Goal: Task Accomplishment & Management: Manage account settings

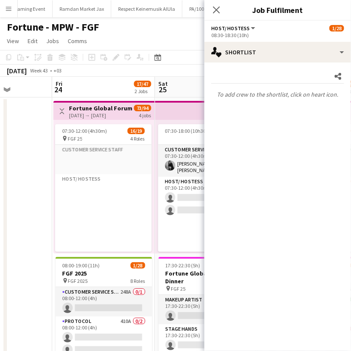
scroll to position [74, 0]
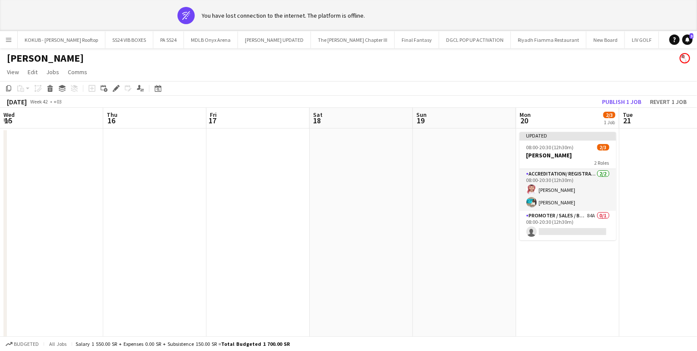
scroll to position [0, 250]
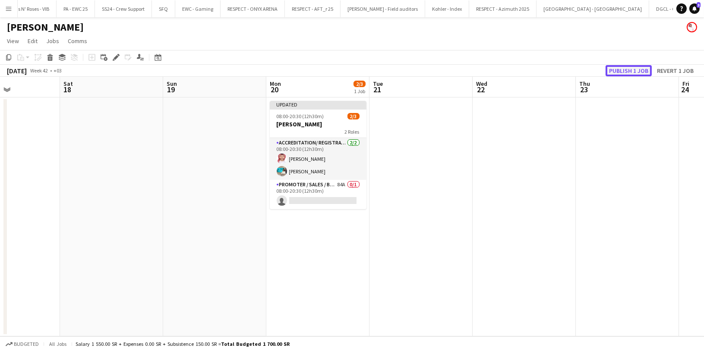
click at [635, 66] on button "Publish 1 job" at bounding box center [629, 70] width 46 height 11
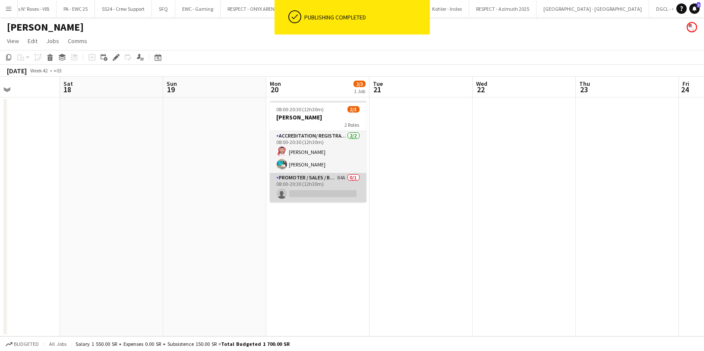
click at [310, 181] on app-card-role "Promoter / Sales / Brand Ambassador 84A 0/1 08:00-20:30 (12h30m) single-neutral…" at bounding box center [318, 187] width 97 height 29
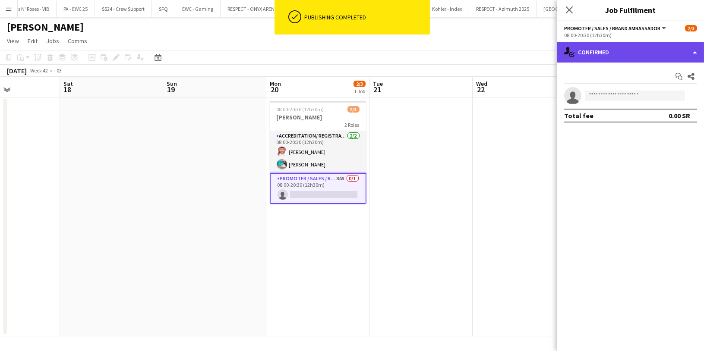
click at [630, 55] on div "single-neutral-actions-check-2 Confirmed" at bounding box center [630, 52] width 147 height 21
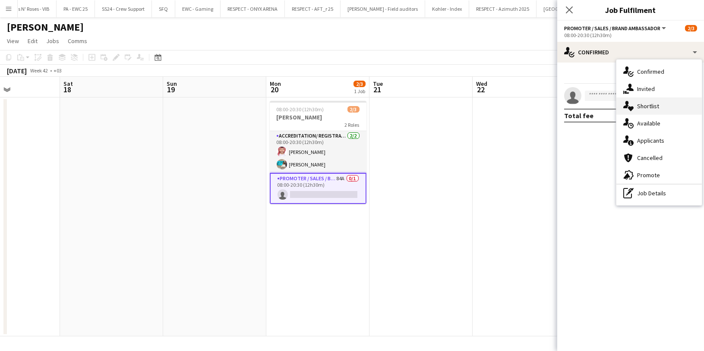
click at [660, 101] on div "single-neutral-actions-heart Shortlist" at bounding box center [658, 106] width 85 height 17
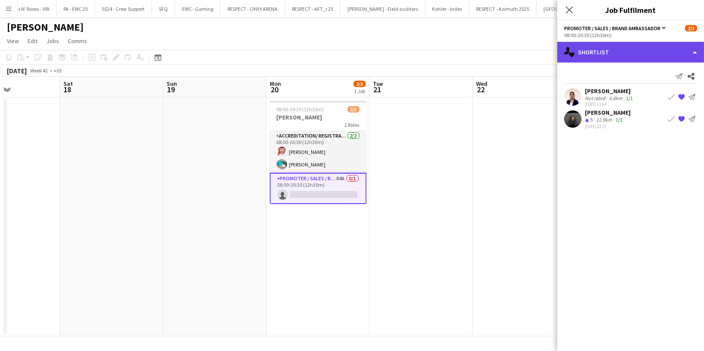
click at [602, 56] on div "single-neutral-actions-heart Shortlist" at bounding box center [630, 52] width 147 height 21
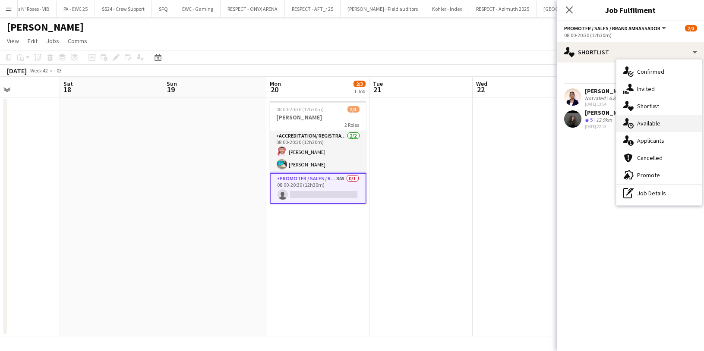
click at [657, 126] on span "Available" at bounding box center [648, 124] width 23 height 8
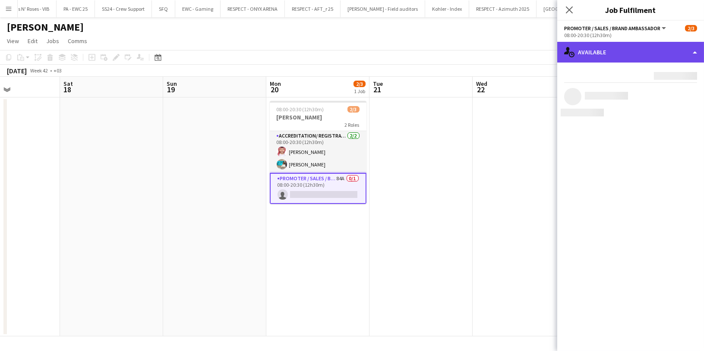
click at [613, 47] on div "single-neutral-actions-upload Available" at bounding box center [630, 52] width 147 height 21
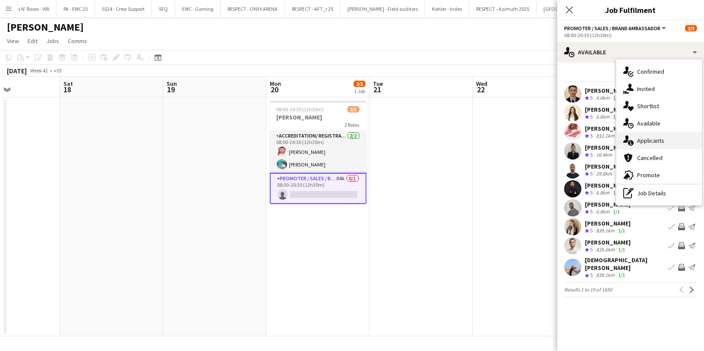
click at [659, 137] on span "Applicants" at bounding box center [650, 141] width 27 height 8
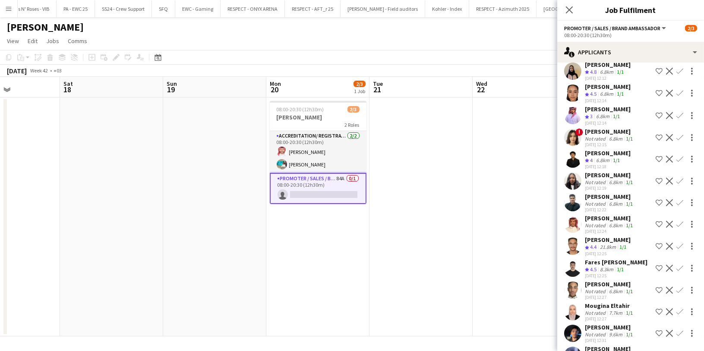
scroll to position [87, 0]
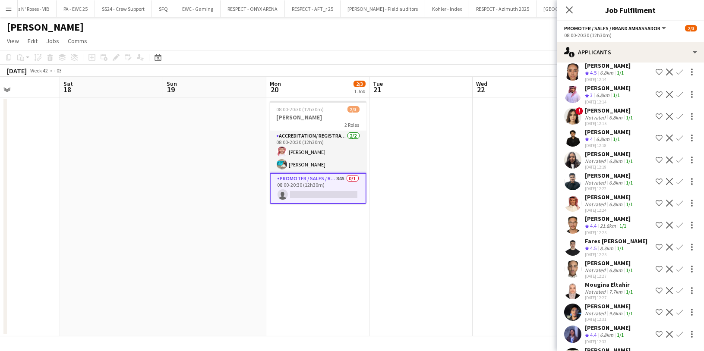
click at [656, 333] on app-icon "Shortlist crew" at bounding box center [659, 334] width 7 height 7
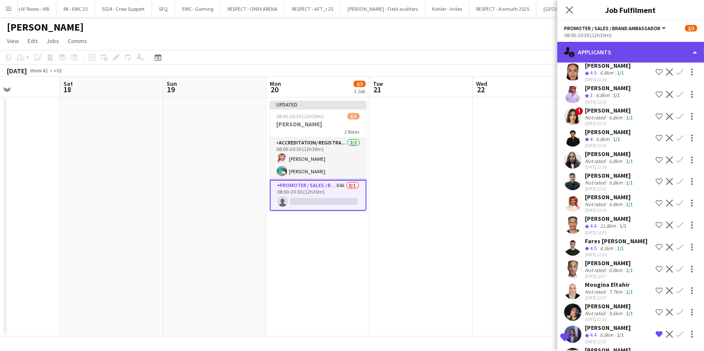
click at [598, 57] on div "single-neutral-actions-information Applicants" at bounding box center [630, 52] width 147 height 21
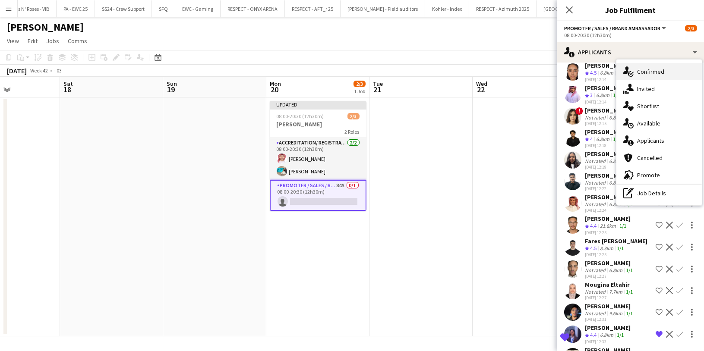
click at [636, 75] on div "single-neutral-actions-check-2 Confirmed" at bounding box center [658, 71] width 85 height 17
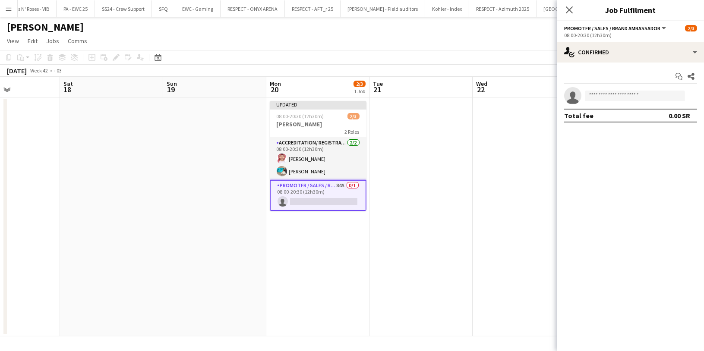
scroll to position [0, 0]
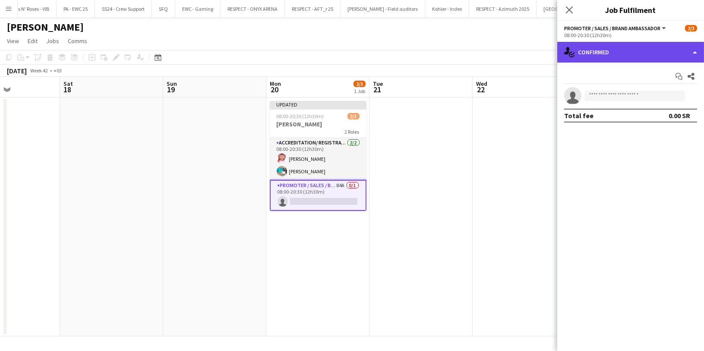
click at [616, 57] on div "single-neutral-actions-check-2 Confirmed" at bounding box center [630, 52] width 147 height 21
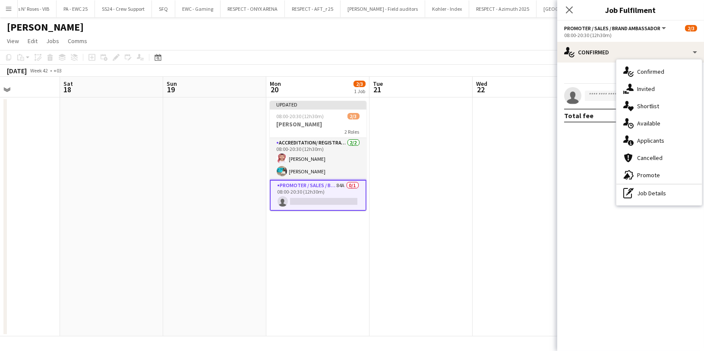
click at [525, 51] on app-toolbar "Copy Paste Paste Command V Paste with crew Command Shift V Paste linked Job Del…" at bounding box center [352, 57] width 704 height 15
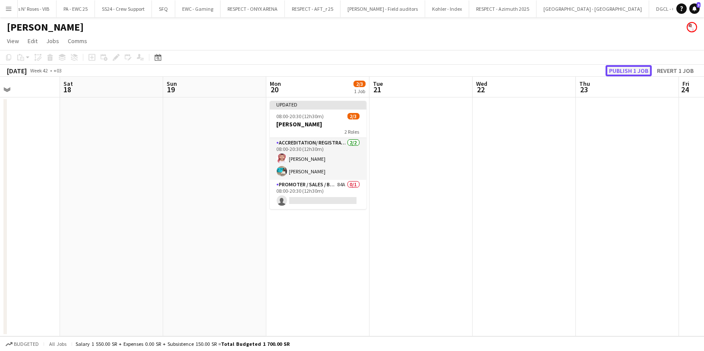
click at [619, 76] on button "Publish 1 job" at bounding box center [629, 70] width 46 height 11
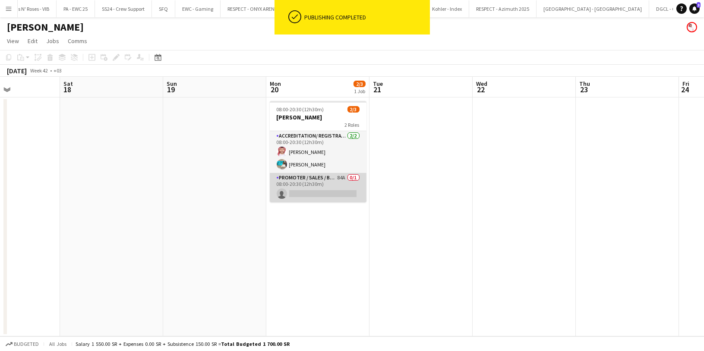
click at [314, 179] on app-card-role "Promoter / Sales / Brand Ambassador 84A 0/1 08:00-20:30 (12h30m) single-neutral…" at bounding box center [318, 187] width 97 height 29
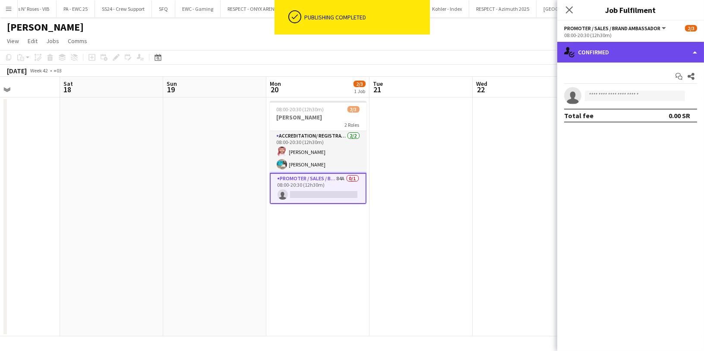
click at [608, 60] on div "single-neutral-actions-check-2 Confirmed" at bounding box center [630, 52] width 147 height 21
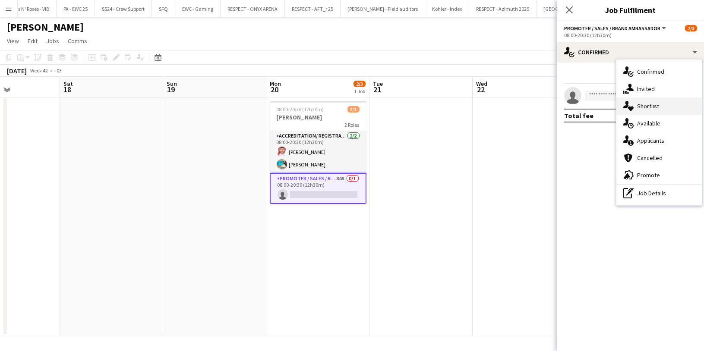
click at [666, 103] on div "single-neutral-actions-heart Shortlist" at bounding box center [658, 106] width 85 height 17
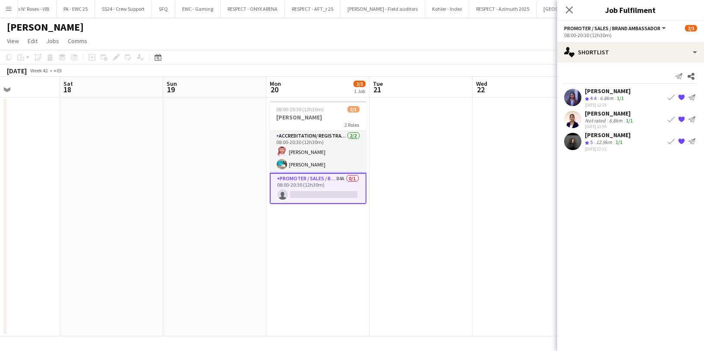
click at [596, 140] on div "12.9km" at bounding box center [603, 142] width 19 height 7
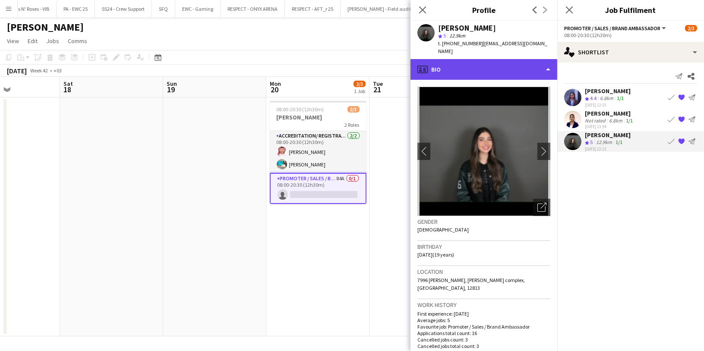
click at [499, 67] on div "profile Bio" at bounding box center [484, 69] width 147 height 21
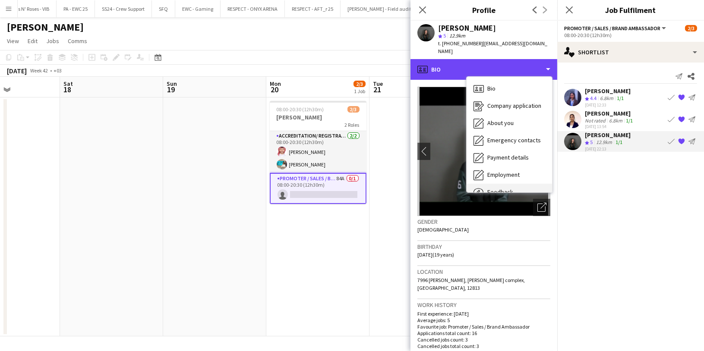
scroll to position [25, 0]
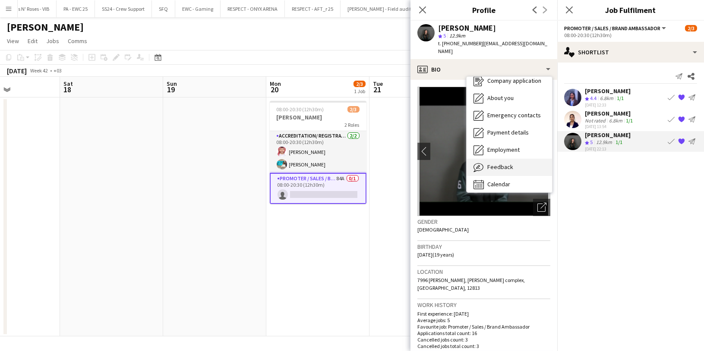
click at [502, 163] on span "Feedback" at bounding box center [500, 167] width 26 height 8
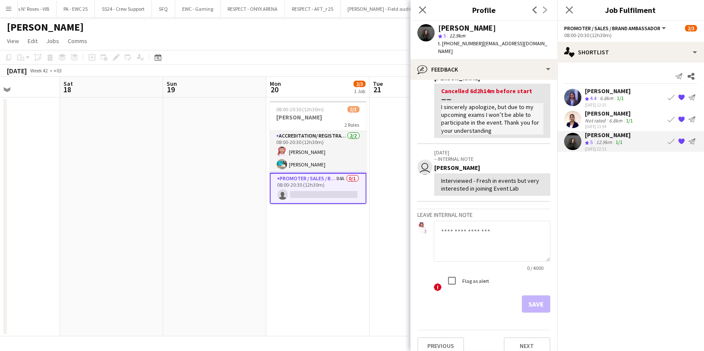
scroll to position [0, 0]
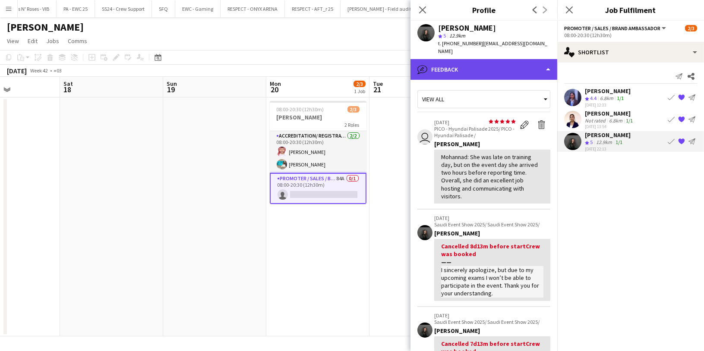
click at [480, 63] on div "bubble-pencil Feedback" at bounding box center [484, 69] width 147 height 21
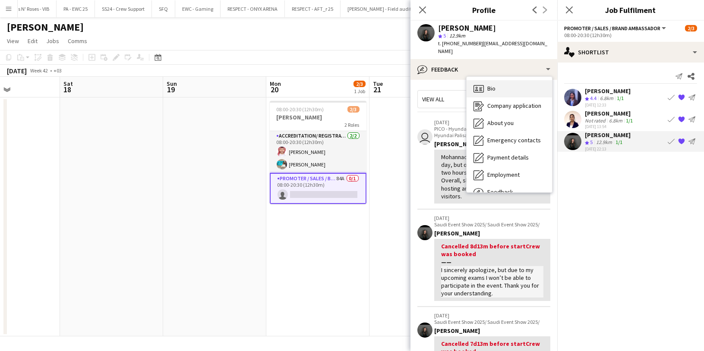
click at [504, 84] on div "Bio Bio" at bounding box center [509, 88] width 85 height 17
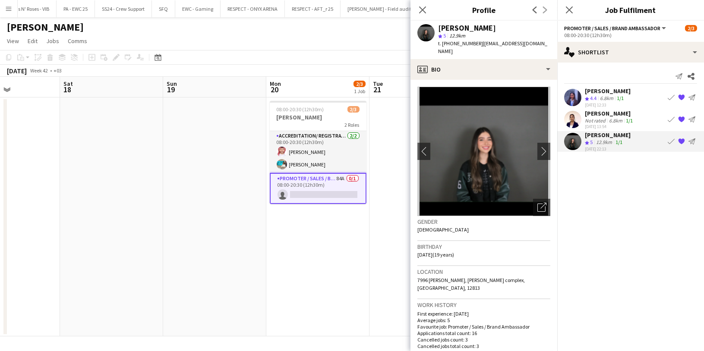
click at [473, 80] on app-crew-profile-bio "chevron-left chevron-right Open photos pop-in Gender Female Birthday 07-02-2006…" at bounding box center [484, 216] width 147 height 272
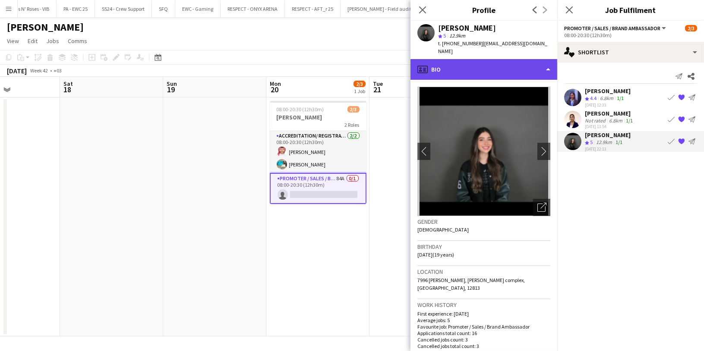
click at [470, 61] on div "profile Bio" at bounding box center [484, 69] width 147 height 21
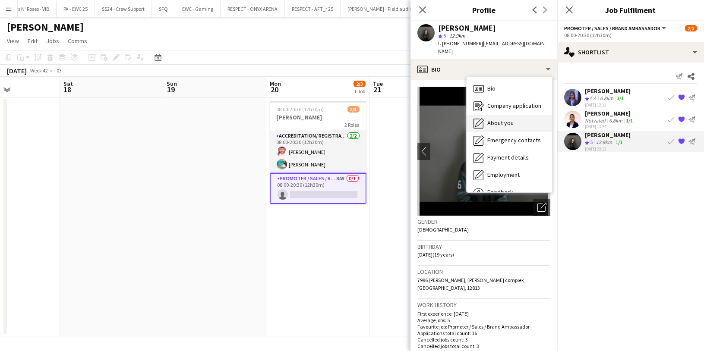
click at [505, 119] on span "About you" at bounding box center [500, 123] width 26 height 8
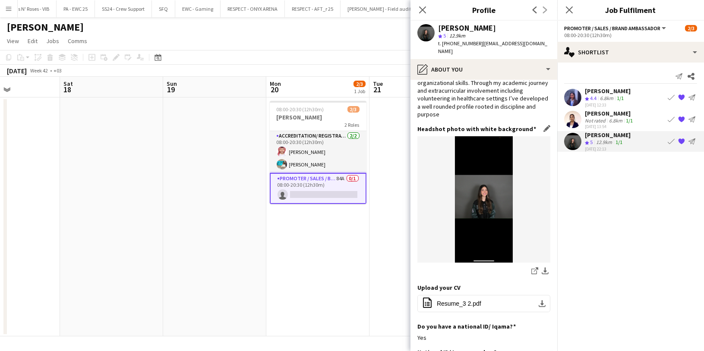
scroll to position [70, 0]
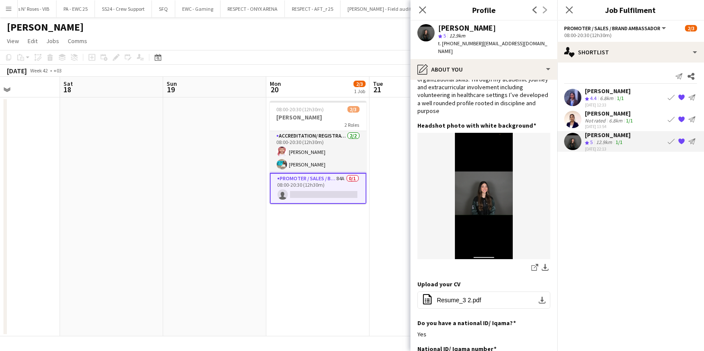
click at [681, 142] on app-icon "{{ spriteTitle }}" at bounding box center [681, 141] width 7 height 7
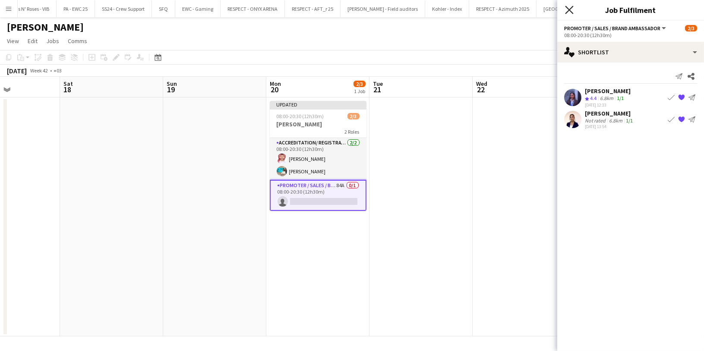
click at [572, 10] on icon "Close pop-in" at bounding box center [569, 10] width 8 height 8
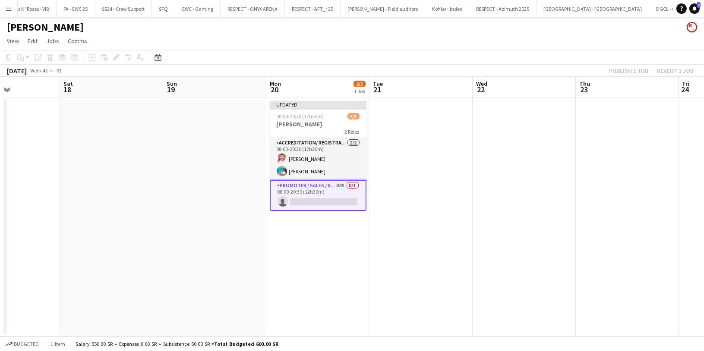
click at [626, 67] on div "Publish 1 job Revert 1 job" at bounding box center [651, 70] width 105 height 11
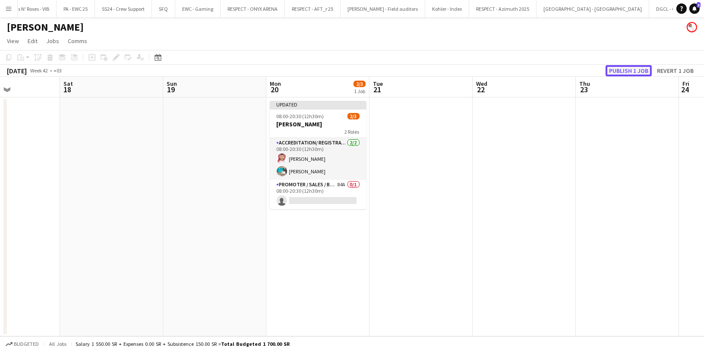
click at [626, 70] on button "Publish 1 job" at bounding box center [629, 70] width 46 height 11
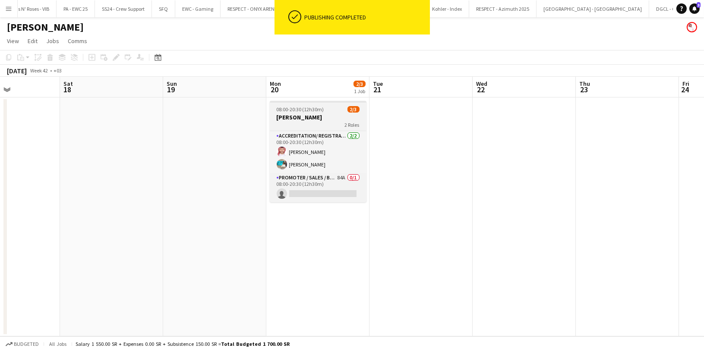
click at [313, 122] on div "2 Roles" at bounding box center [318, 124] width 97 height 7
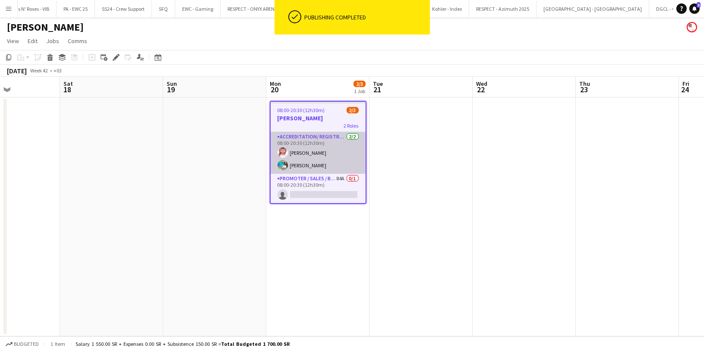
click at [320, 145] on app-card-role "Accreditation/ Registration / Ticketing 2/2 08:00-20:30 (12h30m) Abdualrahman A…" at bounding box center [318, 153] width 95 height 42
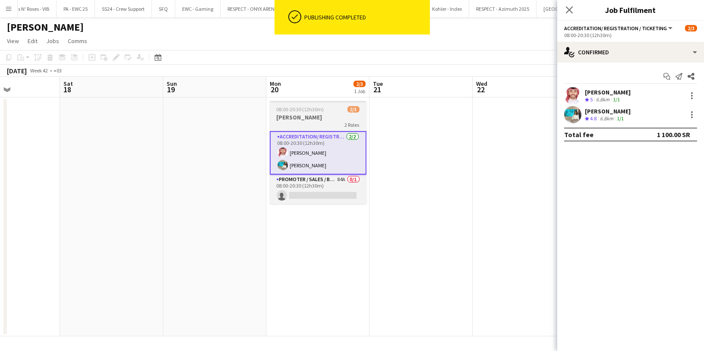
click at [334, 125] on div "2 Roles" at bounding box center [318, 124] width 97 height 7
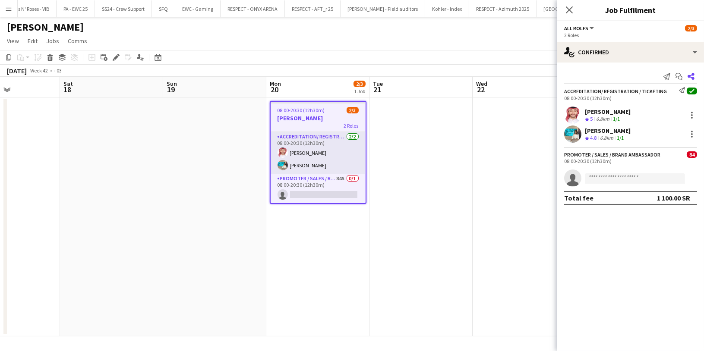
click at [689, 71] on app-icon "Share" at bounding box center [691, 76] width 12 height 12
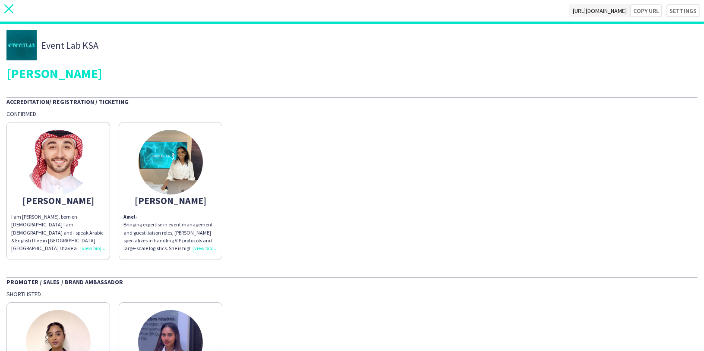
click at [13, 11] on icon "close" at bounding box center [8, 8] width 9 height 9
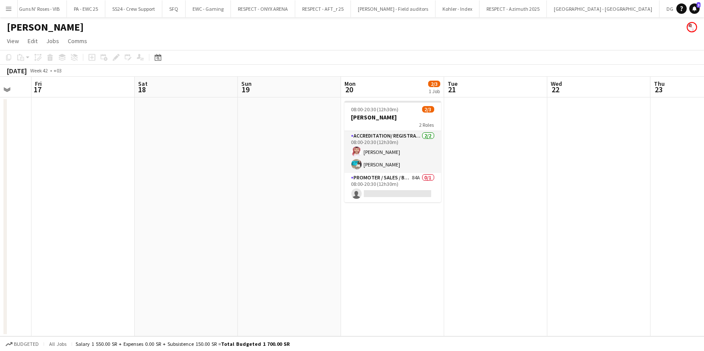
scroll to position [0, 300]
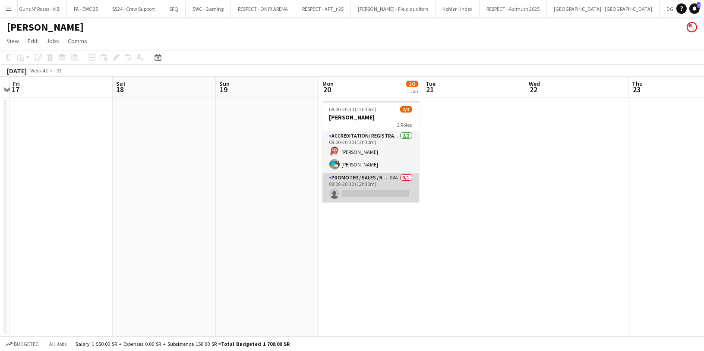
click at [369, 192] on app-card-role "Promoter / Sales / Brand Ambassador 84A 0/1 08:00-20:30 (12h30m) single-neutral…" at bounding box center [370, 187] width 97 height 29
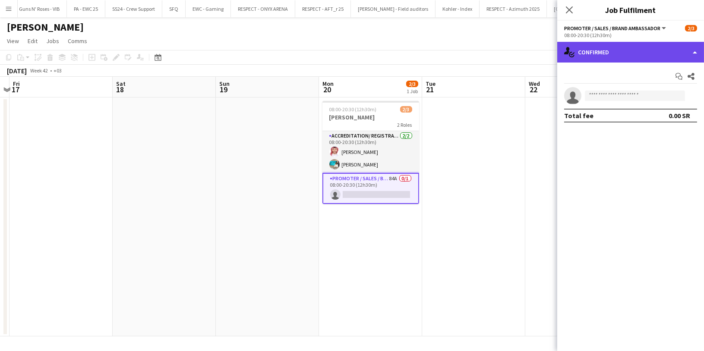
click at [620, 48] on div "single-neutral-actions-check-2 Confirmed" at bounding box center [630, 52] width 147 height 21
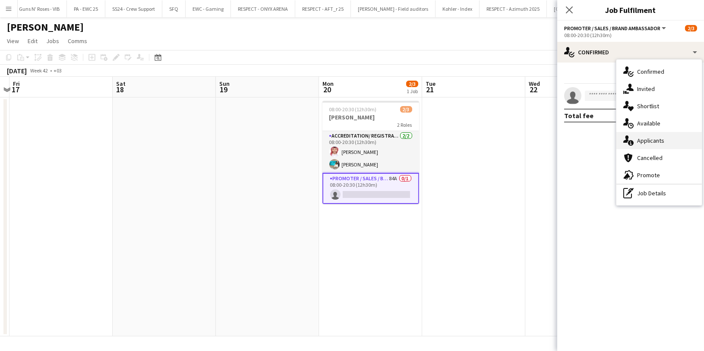
click at [665, 133] on div "single-neutral-actions-information Applicants" at bounding box center [658, 140] width 85 height 17
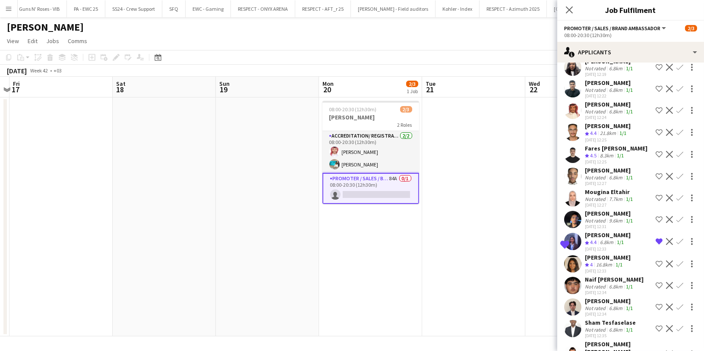
scroll to position [192, 0]
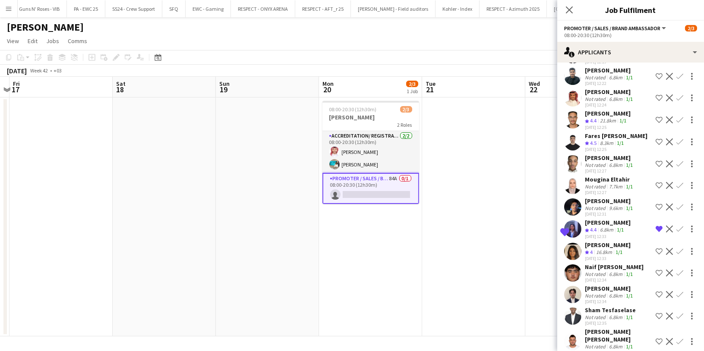
click at [656, 228] on app-icon "Remove crew from shortlist" at bounding box center [659, 229] width 7 height 7
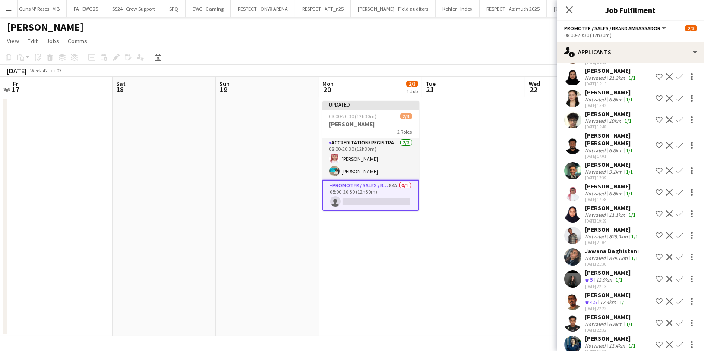
scroll to position [812, 0]
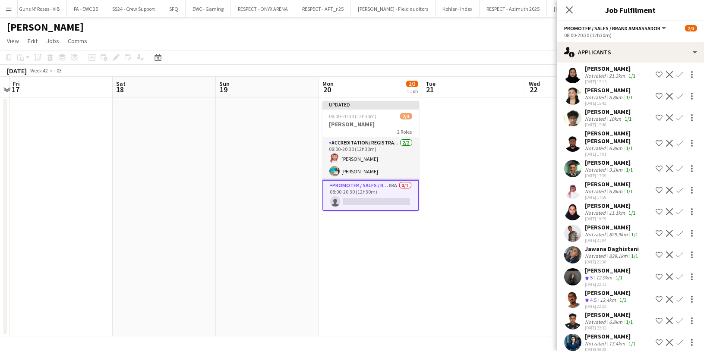
click at [656, 274] on app-icon "Shortlist crew" at bounding box center [659, 277] width 7 height 7
click at [571, 13] on icon "Close pop-in" at bounding box center [569, 10] width 8 height 8
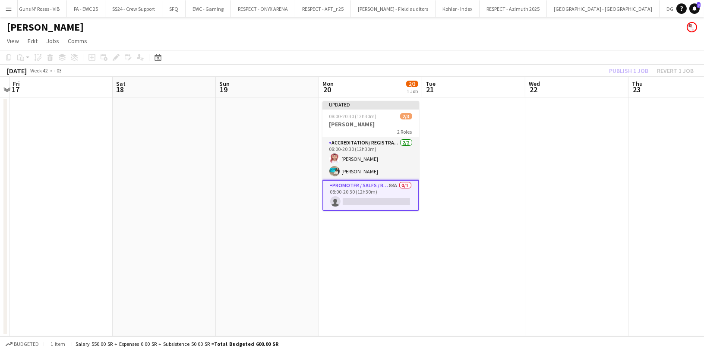
click at [629, 68] on div "Publish 1 job Revert 1 job" at bounding box center [651, 70] width 105 height 11
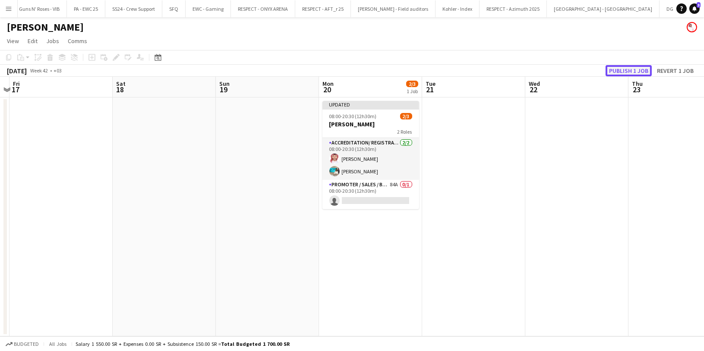
click at [629, 69] on button "Publish 1 job" at bounding box center [629, 70] width 46 height 11
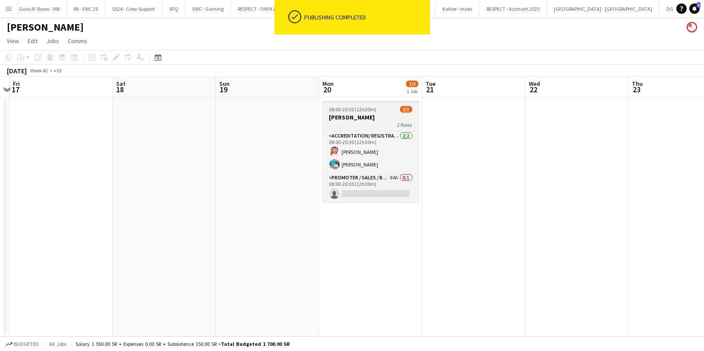
click at [363, 118] on h3 "[PERSON_NAME]" at bounding box center [370, 118] width 97 height 8
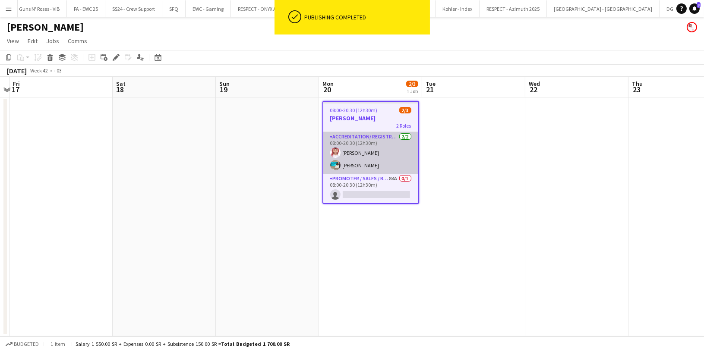
click at [356, 138] on app-card-role "Accreditation/ Registration / Ticketing 2/2 08:00-20:30 (12h30m) Abdualrahman A…" at bounding box center [370, 153] width 95 height 42
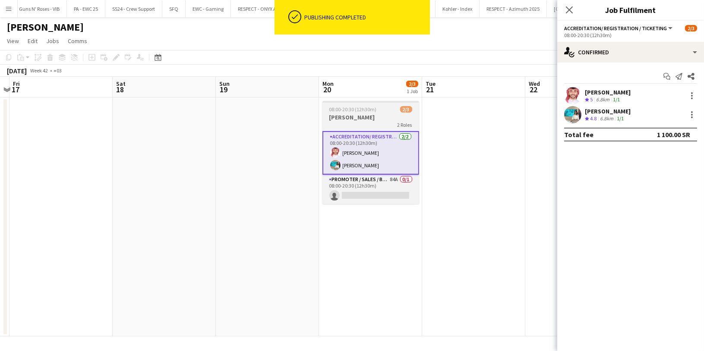
click at [359, 119] on h3 "[PERSON_NAME]" at bounding box center [370, 118] width 97 height 8
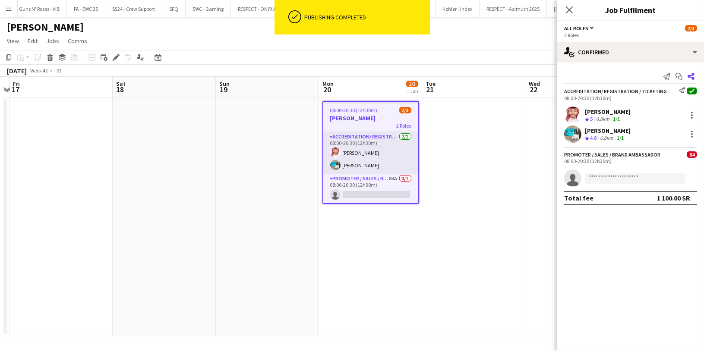
click at [692, 79] on icon at bounding box center [691, 76] width 7 height 7
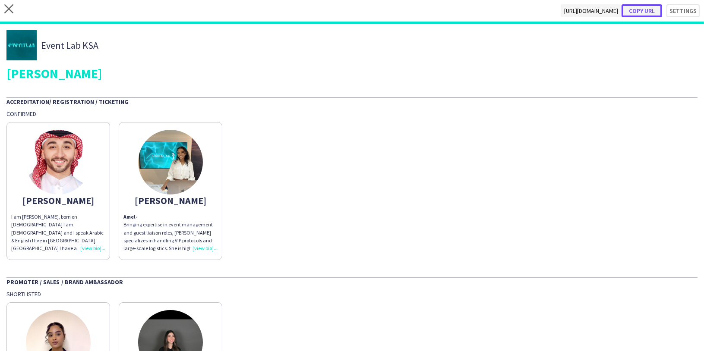
click at [632, 10] on button "Copy url" at bounding box center [642, 10] width 41 height 13
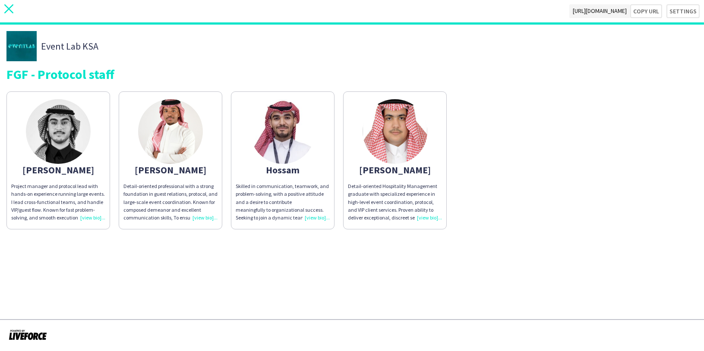
click at [10, 11] on icon "close" at bounding box center [8, 8] width 9 height 9
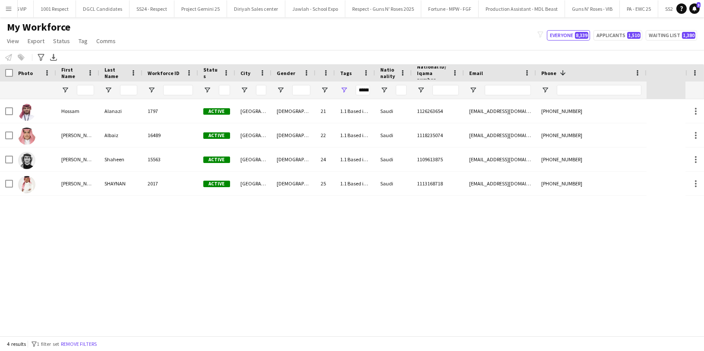
scroll to position [0, 1004]
click at [421, 10] on button "Fortune - MPW - FGF Close" at bounding box center [449, 8] width 57 height 17
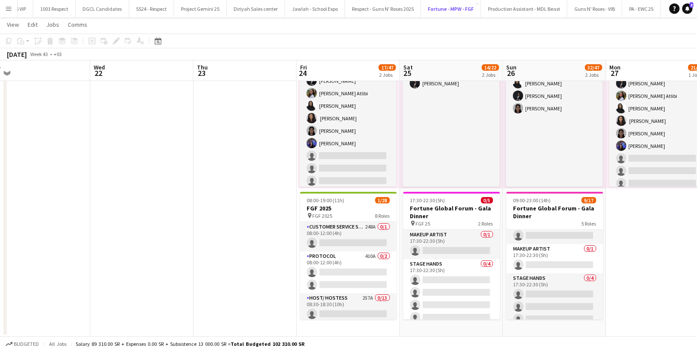
scroll to position [206, 0]
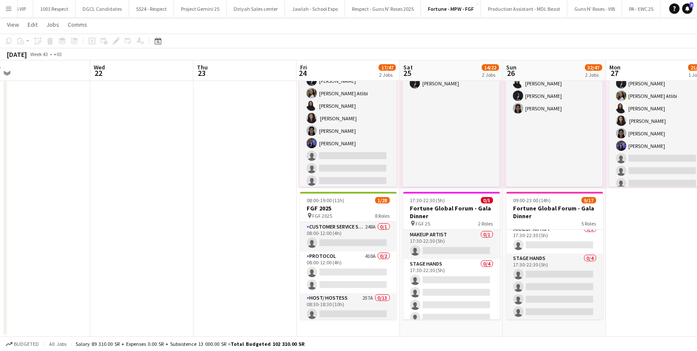
click at [534, 277] on app-card-role "Stage Hands 0/4 17:30-22:30 (5h) single-neutral-actions single-neutral-actions …" at bounding box center [554, 287] width 97 height 67
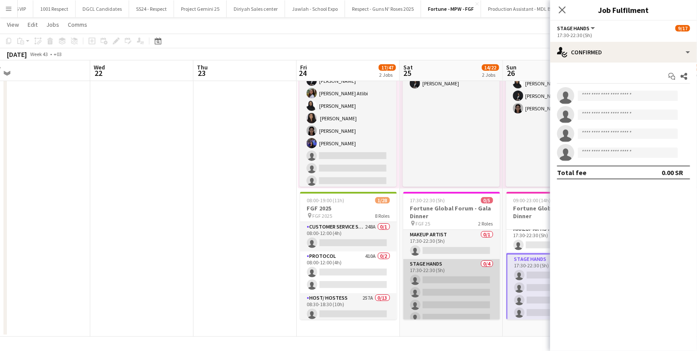
click at [435, 268] on app-card-role "Stage Hands 0/4 17:30-22:30 (5h) single-neutral-actions single-neutral-actions …" at bounding box center [451, 292] width 97 height 67
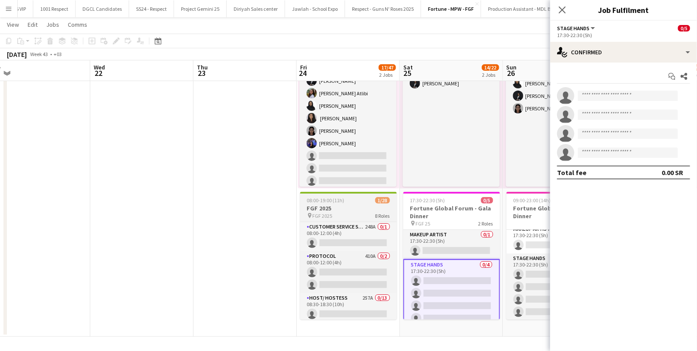
click at [351, 215] on div "pin FGF 2025 8 Roles" at bounding box center [348, 215] width 97 height 7
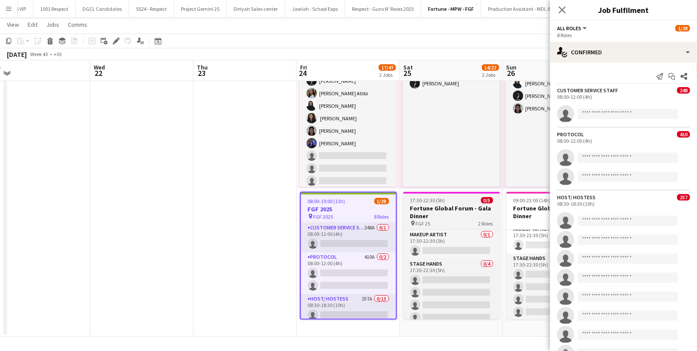
click at [435, 214] on h3 "Fortune Global Forum - Gala Dinner" at bounding box center [451, 213] width 97 height 16
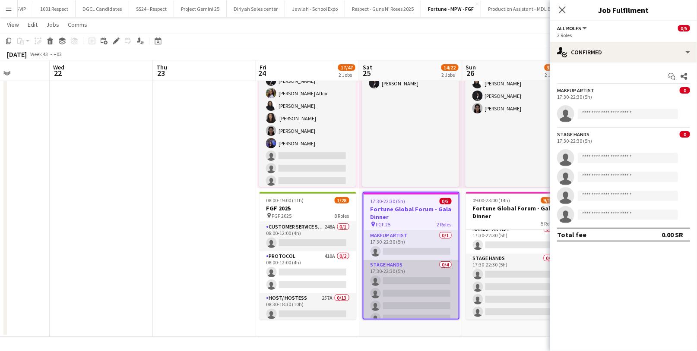
scroll to position [0, 363]
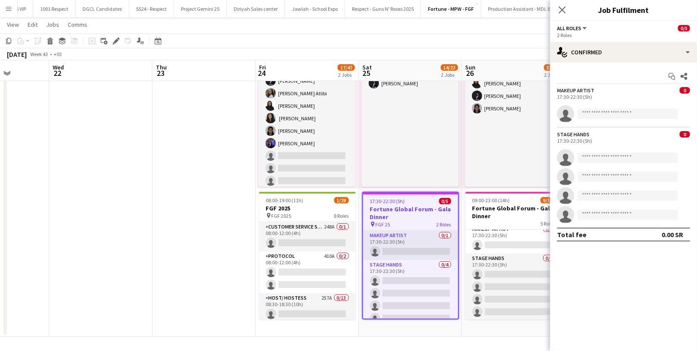
click at [419, 223] on div "pin FGF 25 2 Roles" at bounding box center [410, 224] width 95 height 7
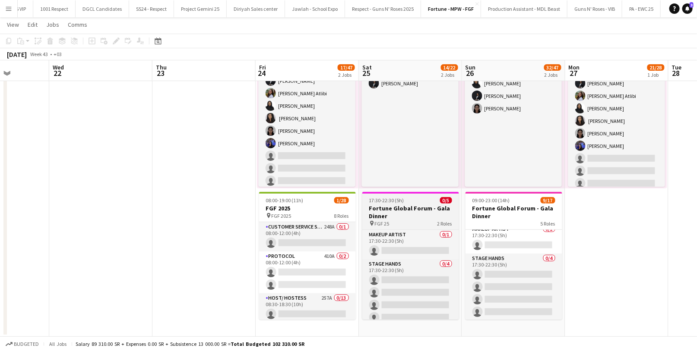
click at [419, 223] on div "pin FGF 25 2 Roles" at bounding box center [410, 223] width 97 height 7
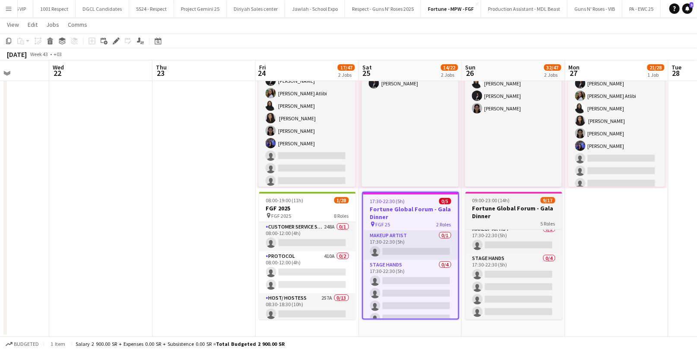
click at [500, 224] on div "5 Roles" at bounding box center [513, 223] width 97 height 7
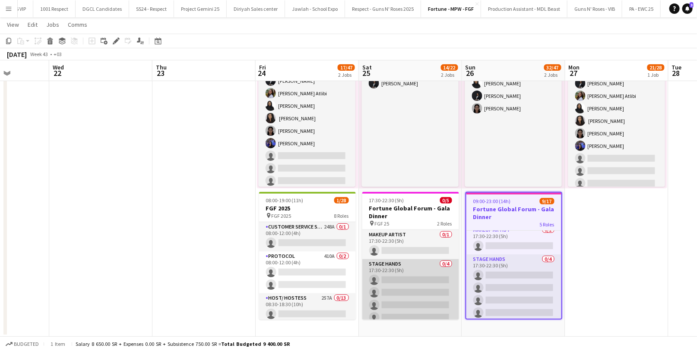
click at [421, 288] on app-card-role "Stage Hands 0/4 17:30-22:30 (5h) single-neutral-actions single-neutral-actions …" at bounding box center [410, 292] width 97 height 67
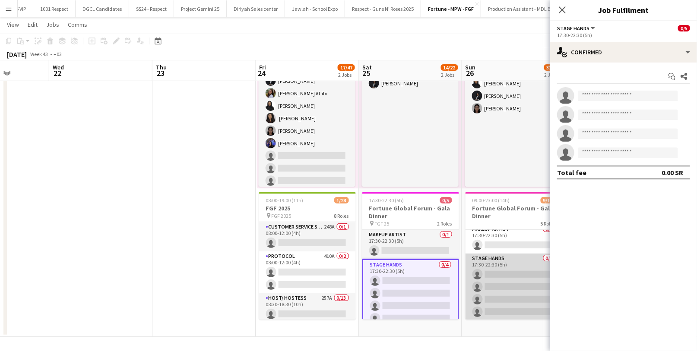
click at [498, 280] on app-card-role "Stage Hands 0/4 17:30-22:30 (5h) single-neutral-actions single-neutral-actions …" at bounding box center [513, 287] width 97 height 67
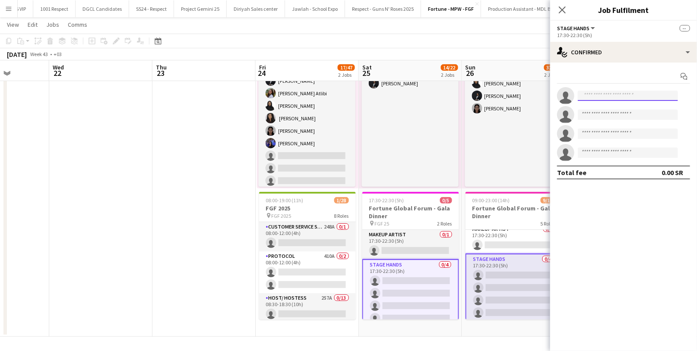
click at [611, 96] on input at bounding box center [628, 96] width 100 height 10
paste input "**********"
type input "**********"
click at [413, 286] on app-card-role "Stage Hands 0/4 17:30-22:30 (5h) single-neutral-actions single-neutral-actions …" at bounding box center [410, 293] width 97 height 69
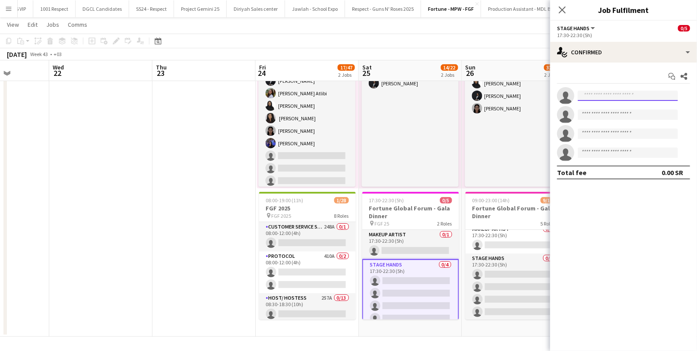
click at [601, 97] on input at bounding box center [628, 96] width 100 height 10
paste input "**********"
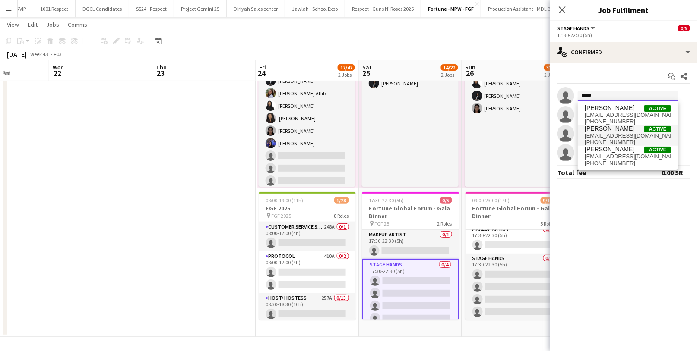
type input "*****"
click at [612, 139] on span "+966503689199" at bounding box center [628, 142] width 86 height 7
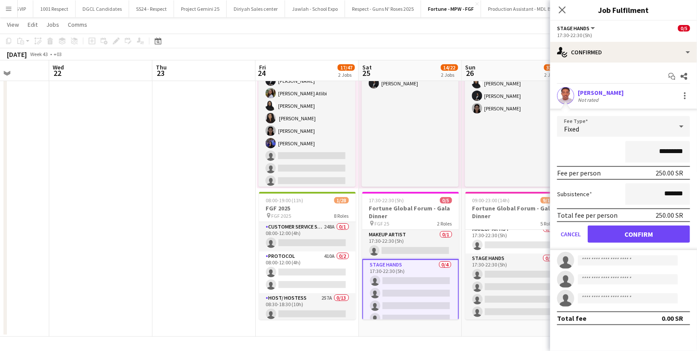
click at [582, 144] on div "*********" at bounding box center [623, 152] width 133 height 22
click at [614, 234] on button "Confirm" at bounding box center [639, 234] width 102 height 17
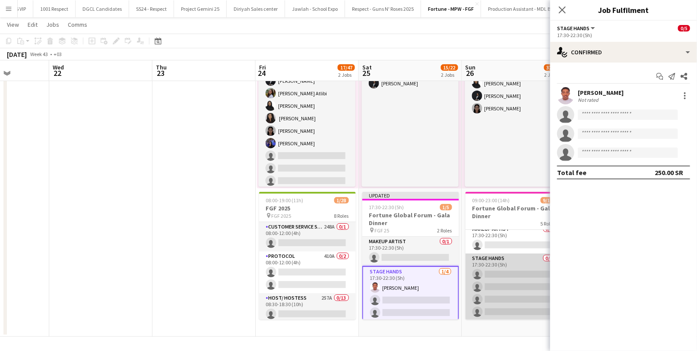
click at [503, 272] on app-card-role "Stage Hands 0/4 17:30-22:30 (5h) single-neutral-actions single-neutral-actions …" at bounding box center [513, 287] width 97 height 67
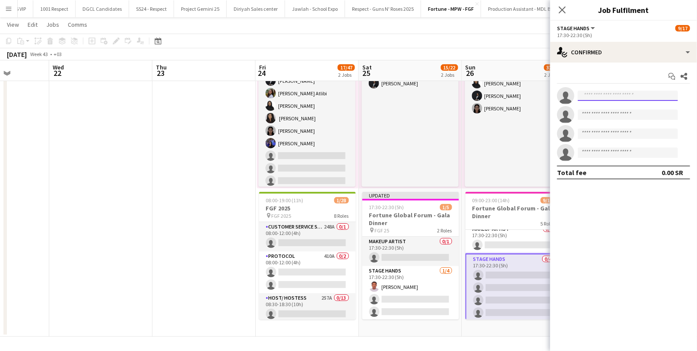
click at [607, 95] on input at bounding box center [628, 96] width 100 height 10
paste input "**********"
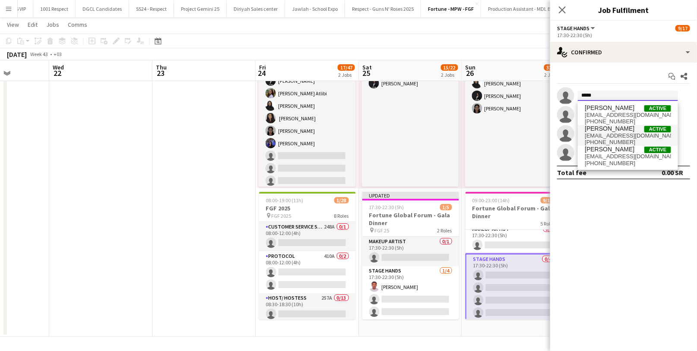
type input "*****"
click at [620, 136] on span "emrancool224@gmail.com" at bounding box center [628, 136] width 86 height 7
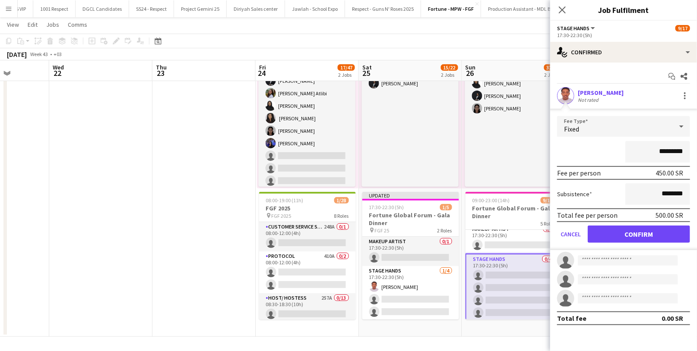
click at [580, 151] on div "*********" at bounding box center [623, 152] width 133 height 22
click at [620, 234] on button "Confirm" at bounding box center [639, 234] width 102 height 17
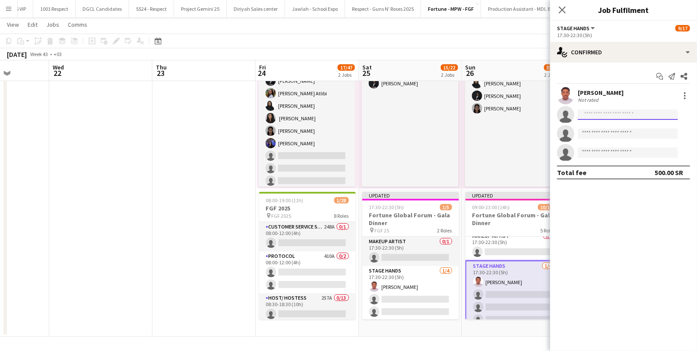
click at [601, 117] on input at bounding box center [628, 115] width 100 height 10
paste input "**********"
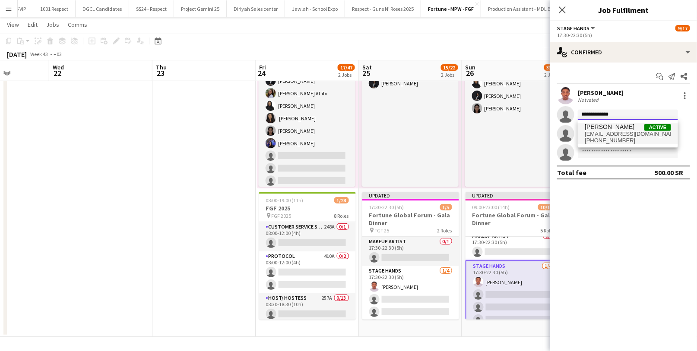
type input "**********"
click at [607, 130] on span "[PERSON_NAME]" at bounding box center [610, 126] width 50 height 7
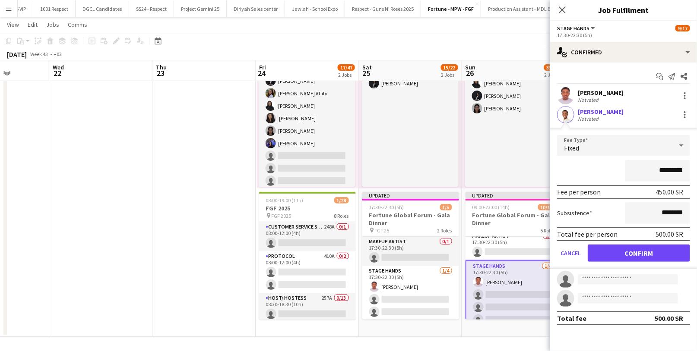
click at [588, 163] on div "*********" at bounding box center [623, 171] width 133 height 22
click at [620, 253] on button "Confirm" at bounding box center [639, 253] width 102 height 17
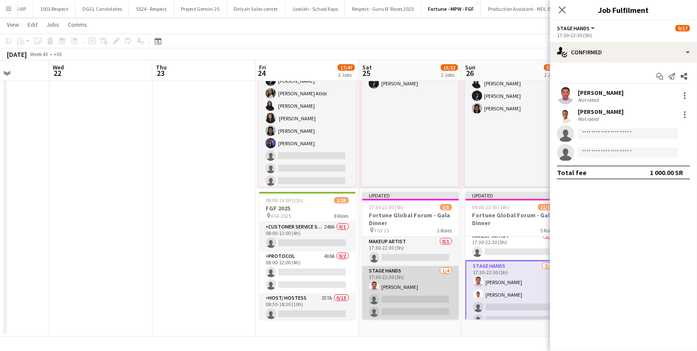
click at [401, 306] on app-card-role "Stage Hands 1/4 17:30-22:30 (5h) Emran Ibrahim single-neutral-actions single-ne…" at bounding box center [410, 299] width 97 height 67
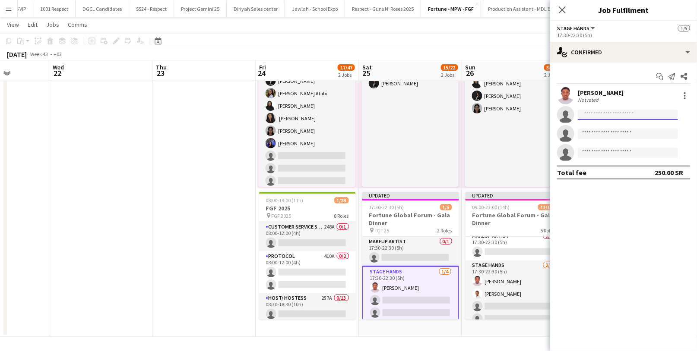
click at [583, 111] on input at bounding box center [628, 115] width 100 height 10
paste input "**********"
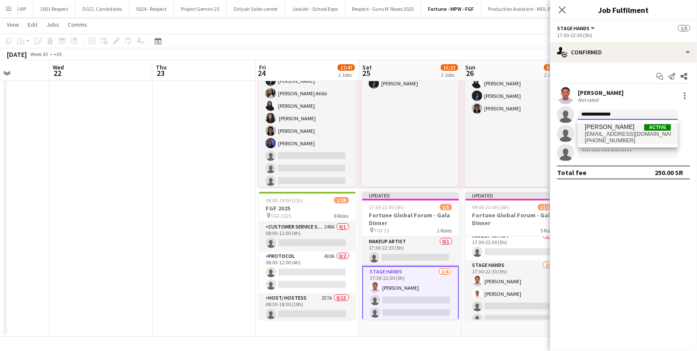
type input "**********"
click at [601, 130] on span "[PERSON_NAME]" at bounding box center [610, 126] width 50 height 7
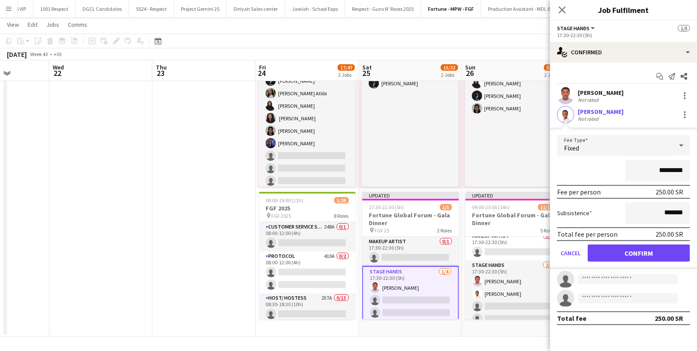
click at [588, 161] on div "*********" at bounding box center [623, 171] width 133 height 22
click at [634, 255] on button "Confirm" at bounding box center [639, 253] width 102 height 17
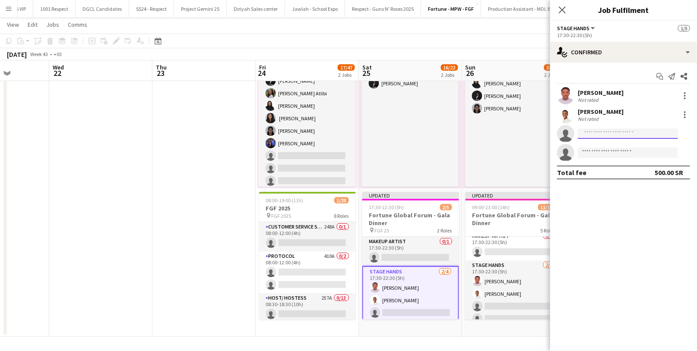
click at [592, 137] on input at bounding box center [628, 134] width 100 height 10
paste input "**********"
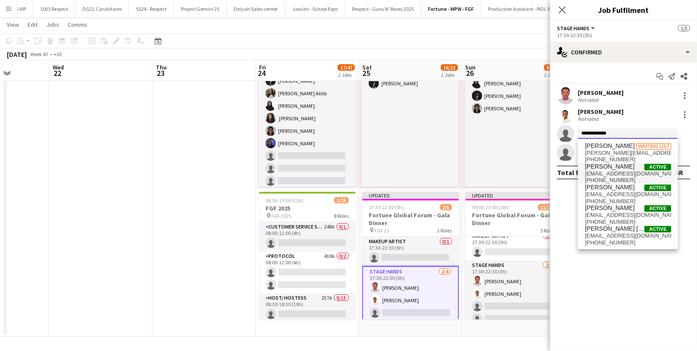
type input "**********"
click at [610, 173] on span "mona00moon@gmail.com" at bounding box center [628, 174] width 86 height 7
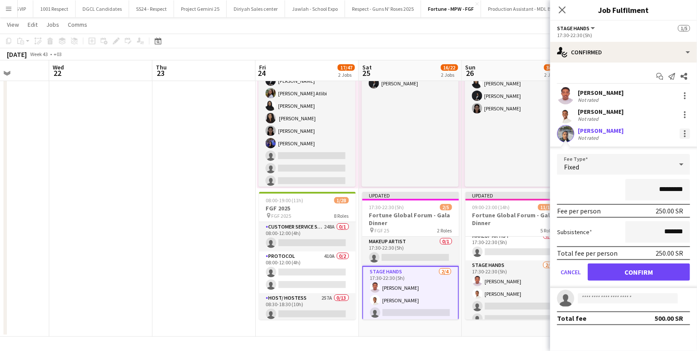
click at [684, 136] on div at bounding box center [685, 137] width 2 height 2
click at [645, 213] on span "Remove" at bounding box center [643, 211] width 26 height 7
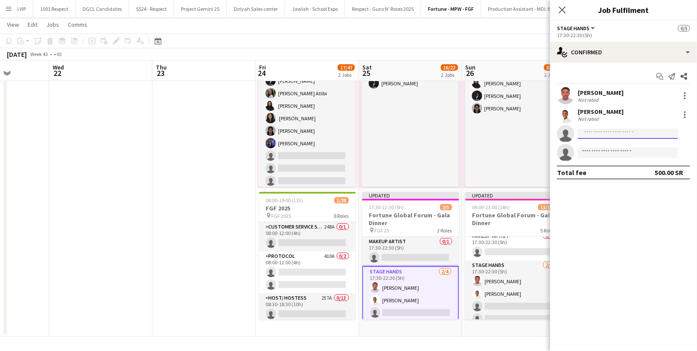
click at [597, 133] on input at bounding box center [628, 134] width 100 height 10
paste input "**********"
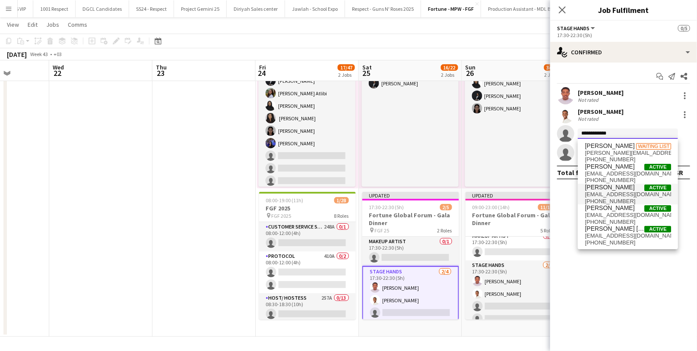
type input "**********"
click at [616, 193] on span "mohammedalisuleman@yahoo.com" at bounding box center [628, 194] width 86 height 7
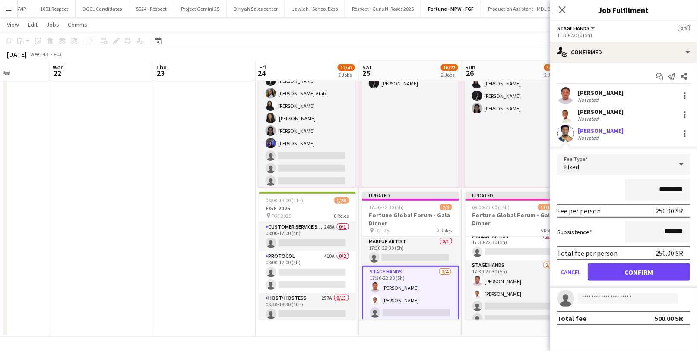
click at [599, 188] on div "*********" at bounding box center [623, 190] width 133 height 22
click at [632, 269] on button "Confirm" at bounding box center [639, 272] width 102 height 17
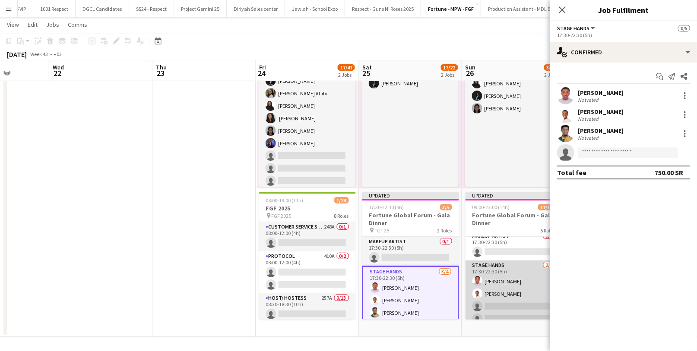
click at [503, 307] on app-card-role "Stage Hands 2/4 17:30-22:30 (5h) Emran Ibrahim Saeed Hussain single-neutral-act…" at bounding box center [513, 294] width 97 height 67
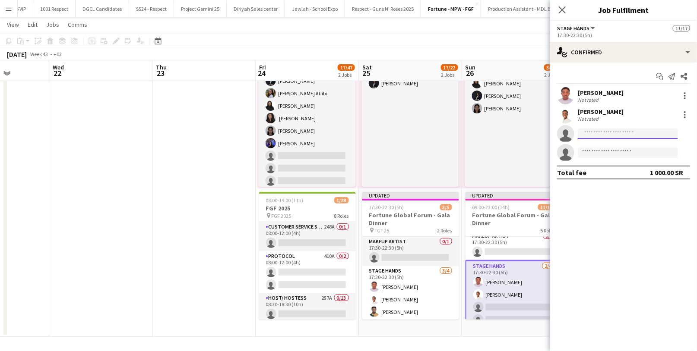
click at [618, 132] on input at bounding box center [628, 134] width 100 height 10
paste input "**********"
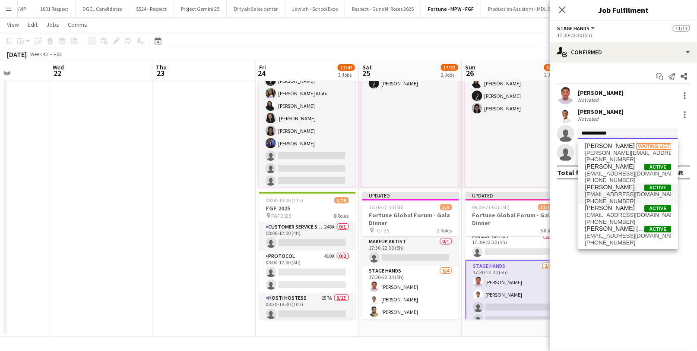
type input "**********"
click at [618, 198] on span "+9660548253651" at bounding box center [628, 201] width 86 height 7
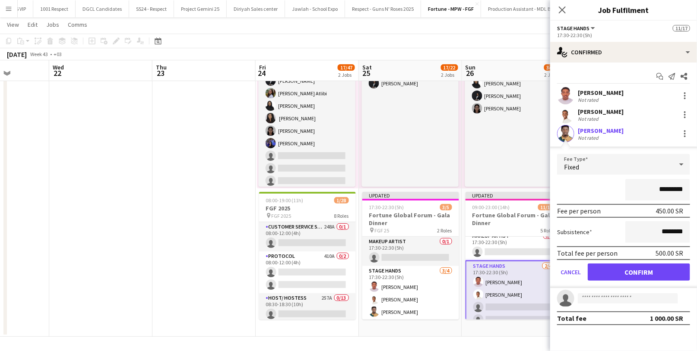
click at [577, 190] on div "*********" at bounding box center [623, 190] width 133 height 22
click at [615, 266] on button "Confirm" at bounding box center [639, 272] width 102 height 17
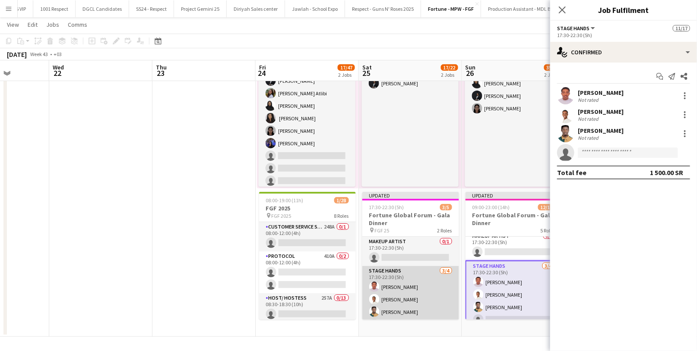
scroll to position [13, 0]
click at [398, 308] on app-card-role "Stage Hands 3/4 17:30-22:30 (5h) Emran Ibrahim Saeed Hussain Mohammed Ali singl…" at bounding box center [410, 286] width 97 height 67
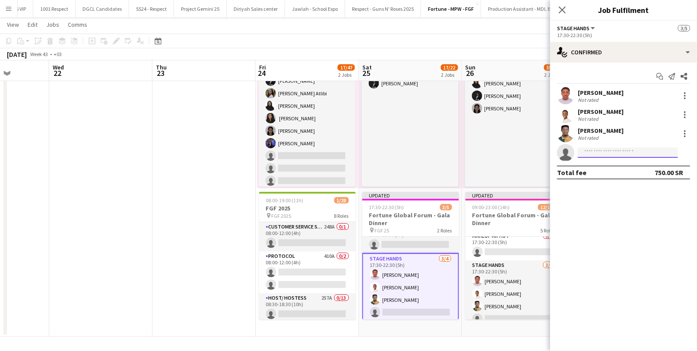
click at [594, 150] on input at bounding box center [628, 153] width 100 height 10
paste input "**********"
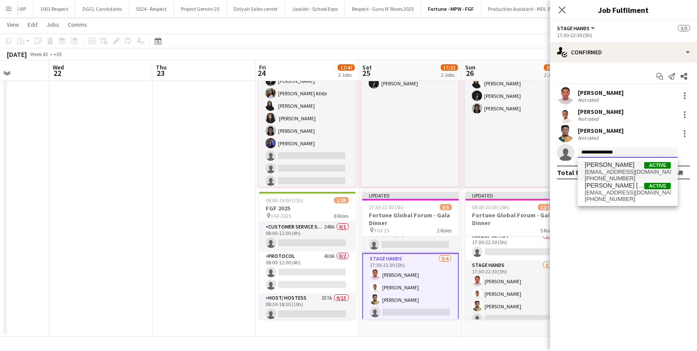
type input "**********"
click at [602, 168] on span "[PERSON_NAME]" at bounding box center [610, 164] width 50 height 7
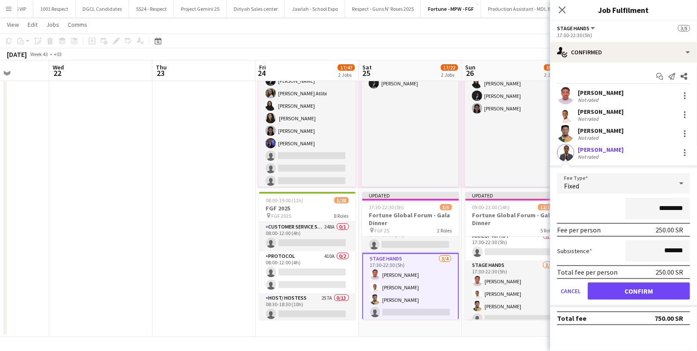
click at [593, 198] on div "*********" at bounding box center [623, 209] width 133 height 22
click at [631, 284] on button "Confirm" at bounding box center [639, 291] width 102 height 17
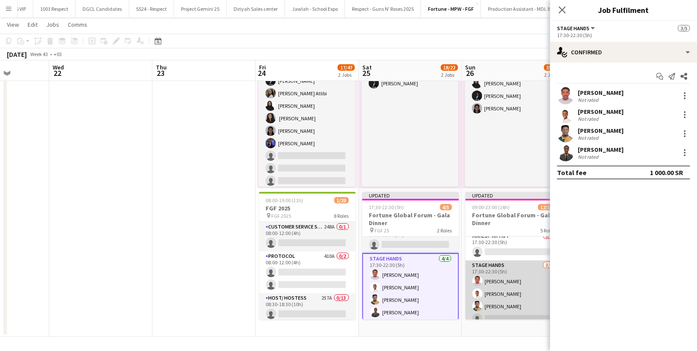
click at [494, 307] on app-card-role "Stage Hands 3/4 17:30-22:30 (5h) Emran Ibrahim Saeed Hussain Mohammed Ali singl…" at bounding box center [513, 294] width 97 height 67
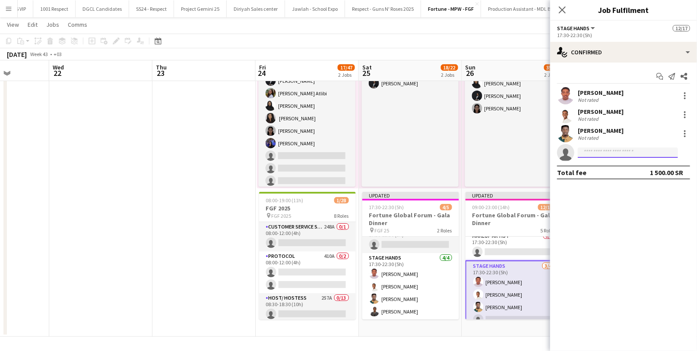
click at [602, 148] on input at bounding box center [628, 153] width 100 height 10
paste input "**********"
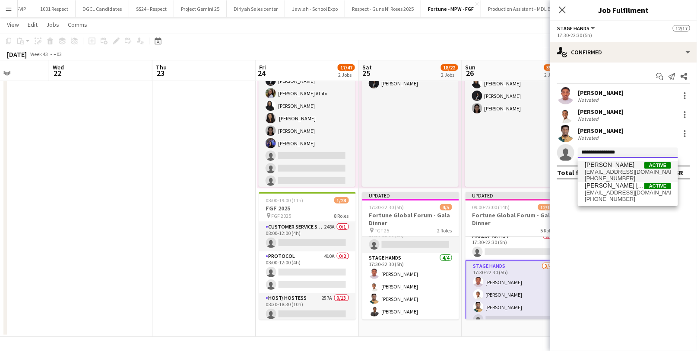
type input "**********"
click at [601, 169] on span "ndym9563@gmail.com" at bounding box center [628, 172] width 86 height 7
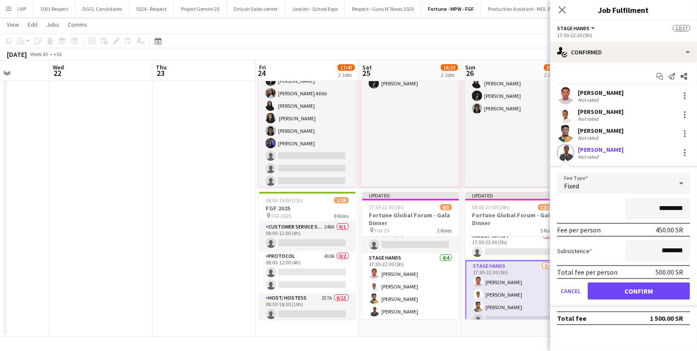
click at [582, 197] on form "Fee Type Fixed ********* Fee per person 450.00 SR Subsistence ******** Total fe…" at bounding box center [623, 240] width 147 height 134
click at [626, 293] on button "Confirm" at bounding box center [639, 291] width 102 height 17
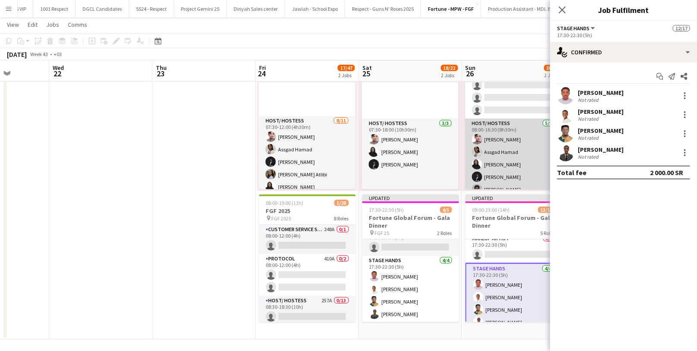
scroll to position [88, 0]
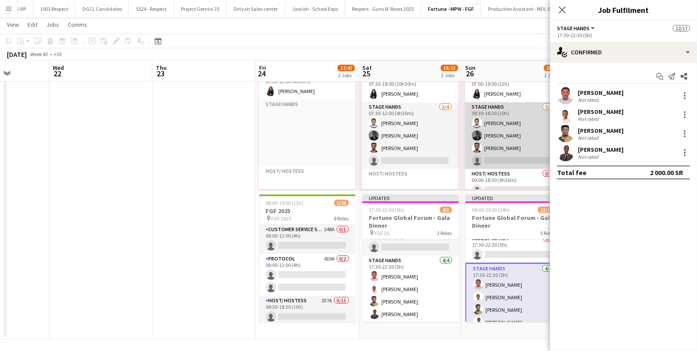
click at [491, 142] on app-card-role "Stage Hands 3/4 08:30-18:30 (10h) Abdurehman Mohammed Abdulrahman Hassan Ayimen…" at bounding box center [513, 135] width 97 height 67
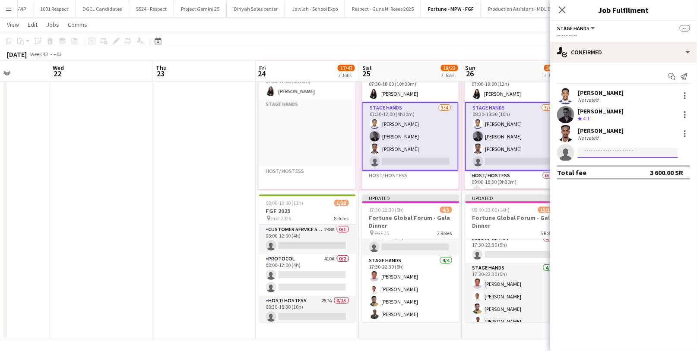
click at [613, 152] on input at bounding box center [628, 153] width 100 height 10
paste input "**********"
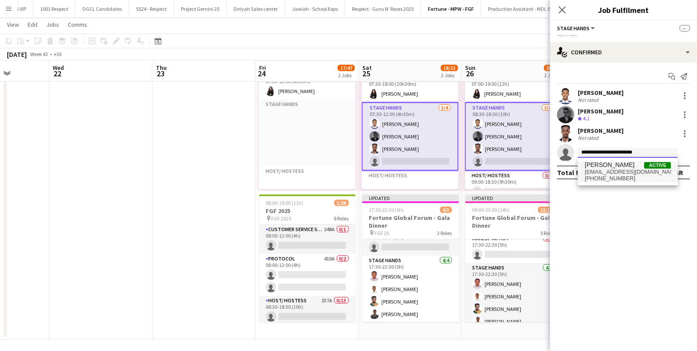
type input "**********"
click at [616, 168] on span "[PERSON_NAME]" at bounding box center [610, 164] width 50 height 7
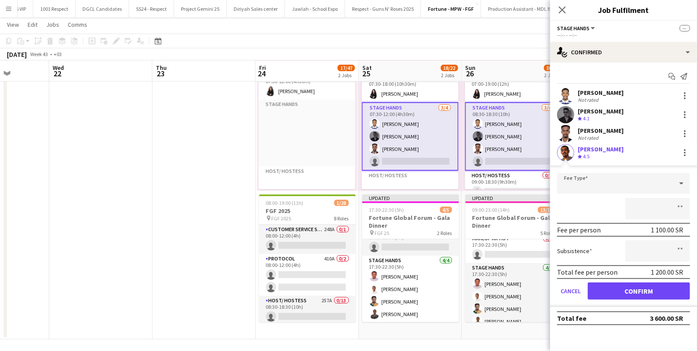
click at [588, 205] on div at bounding box center [623, 209] width 133 height 22
click at [629, 297] on button "Confirm" at bounding box center [639, 291] width 102 height 17
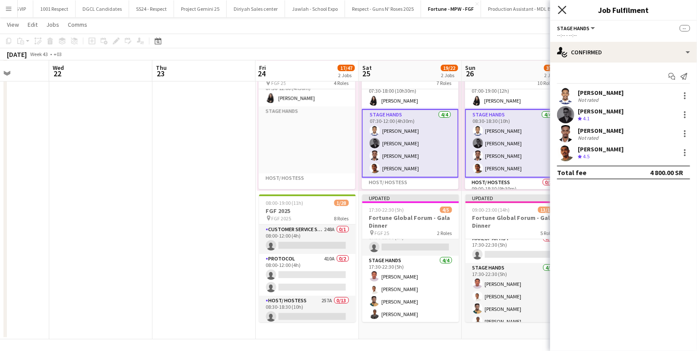
click at [562, 8] on icon "Close pop-in" at bounding box center [562, 10] width 8 height 8
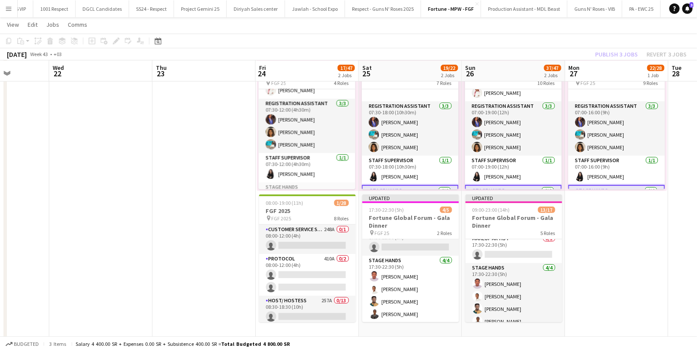
scroll to position [406, 0]
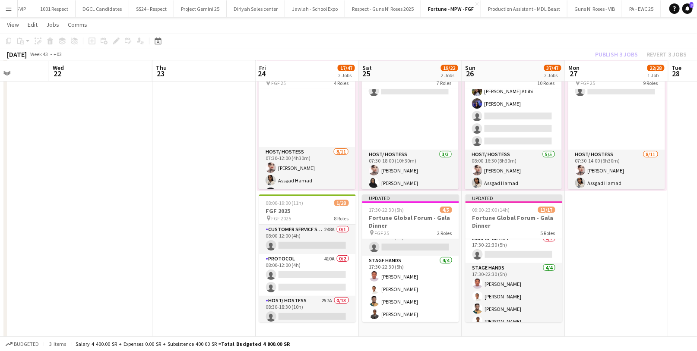
click at [604, 43] on app-toolbar "Copy Paste Paste Command V Paste with crew Command Shift V Paste linked Job Del…" at bounding box center [348, 41] width 697 height 15
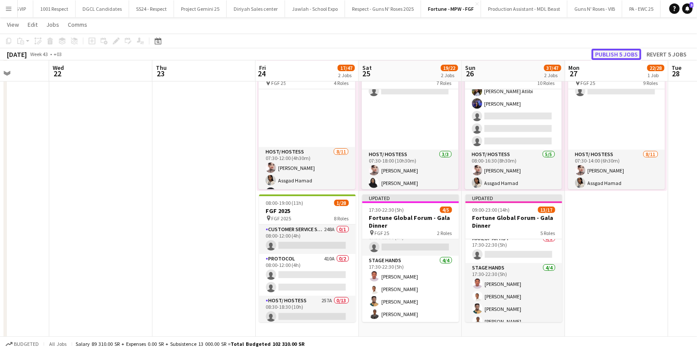
click at [610, 56] on button "Publish 5 jobs" at bounding box center [616, 54] width 50 height 11
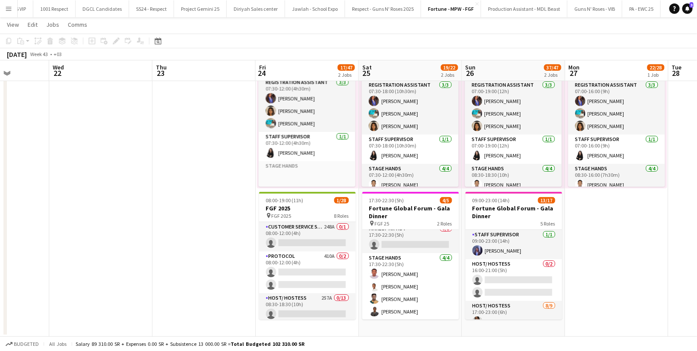
scroll to position [428, 0]
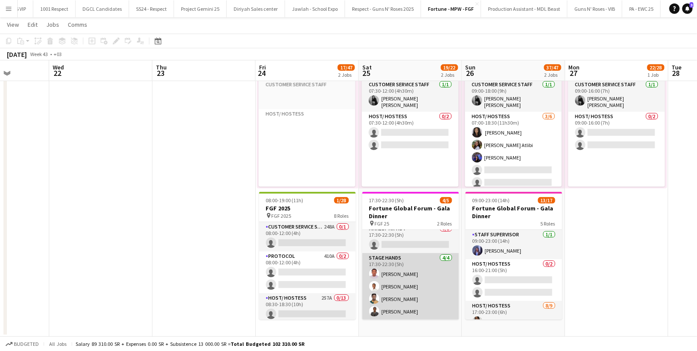
click at [390, 311] on app-card-role "Stage Hands 4/4 17:30-22:30 (5h) Emran Ibrahim Saeed Hussain Mohammed Ali Nasse…" at bounding box center [410, 286] width 97 height 67
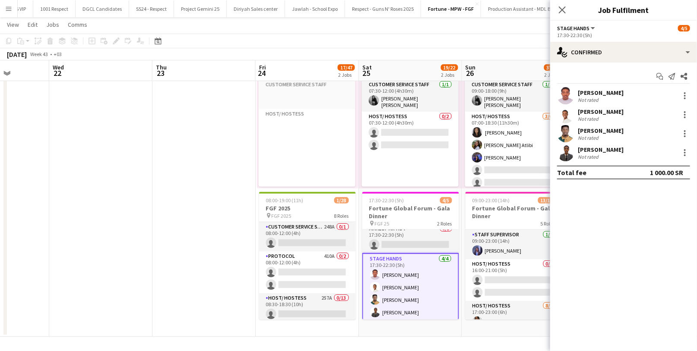
click at [586, 97] on div "Not rated" at bounding box center [589, 100] width 22 height 6
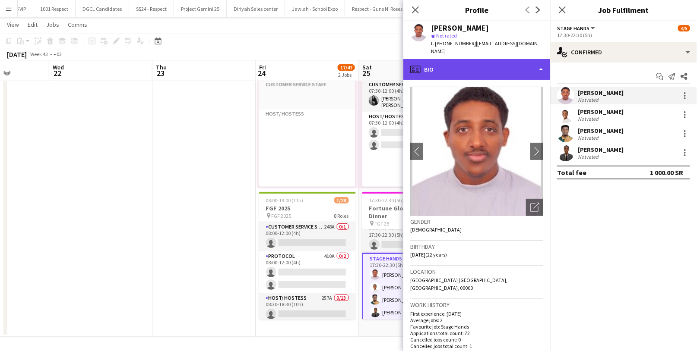
click at [473, 60] on div "profile Bio" at bounding box center [476, 69] width 147 height 21
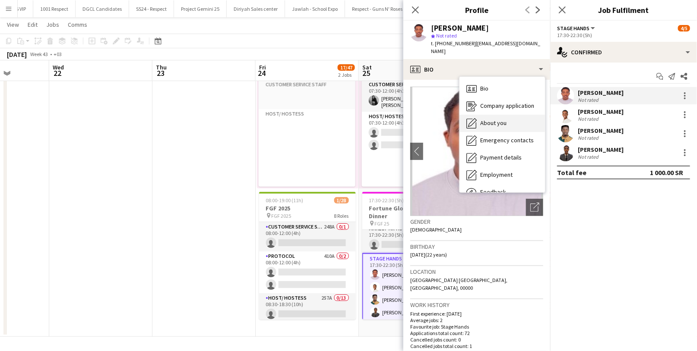
click at [505, 120] on div "About you About you" at bounding box center [501, 123] width 85 height 17
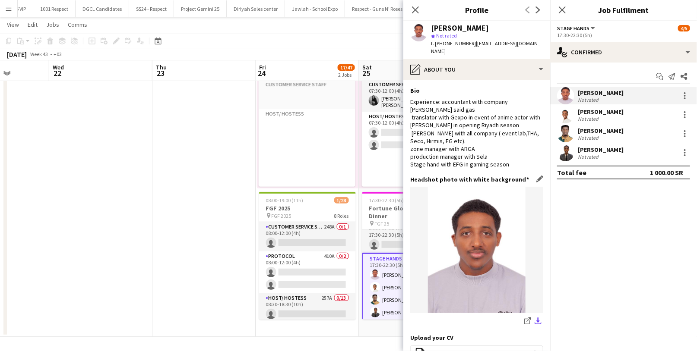
click at [534, 318] on app-icon "download-bottom" at bounding box center [537, 322] width 7 height 8
click at [465, 28] on div "[PERSON_NAME]" at bounding box center [460, 28] width 58 height 8
copy div "[PERSON_NAME]"
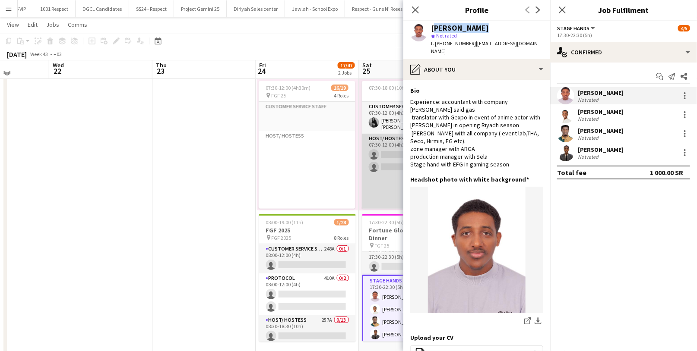
scroll to position [40, 0]
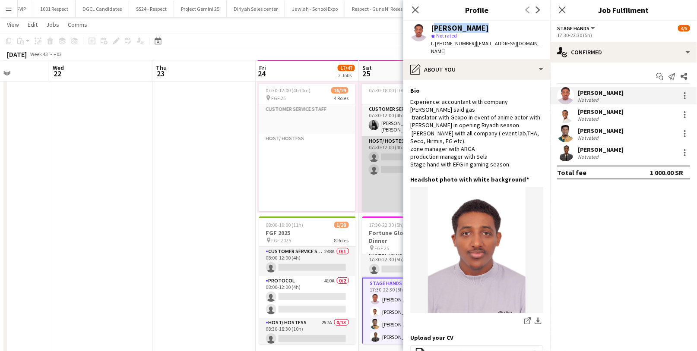
click at [381, 152] on app-card-role "Host/ Hostess 0/2 07:30-12:00 (4h30m) single-neutral-actions single-neutral-act…" at bounding box center [410, 182] width 97 height 92
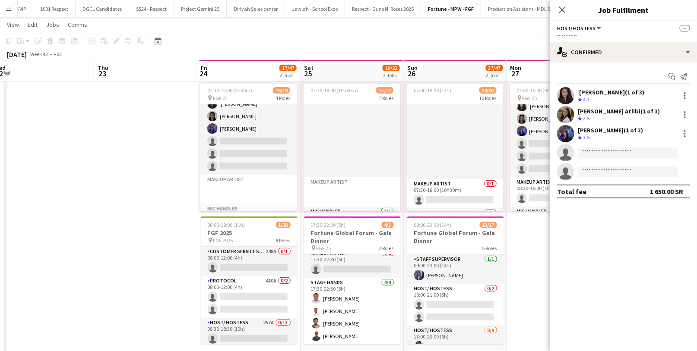
scroll to position [210, 0]
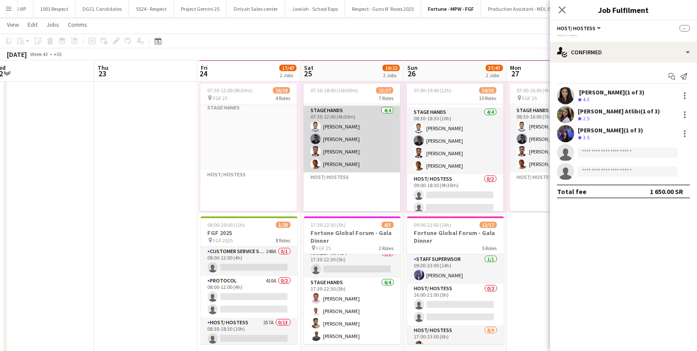
click at [369, 160] on app-card-role "Stage Hands 4/4 07:30-12:00 (4h30m) Abdurehman Mohammed Abdulrahman Hassan Ayim…" at bounding box center [351, 139] width 97 height 67
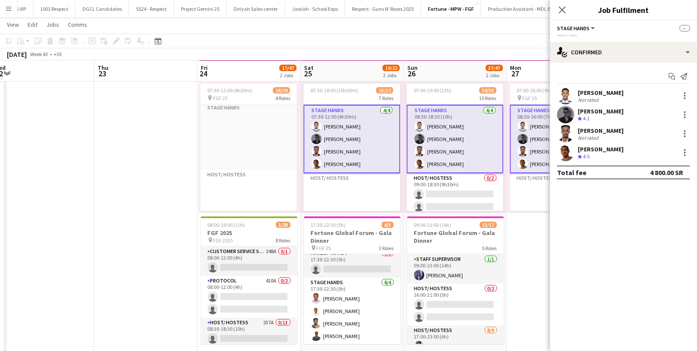
click at [602, 149] on div "[PERSON_NAME]" at bounding box center [601, 149] width 46 height 8
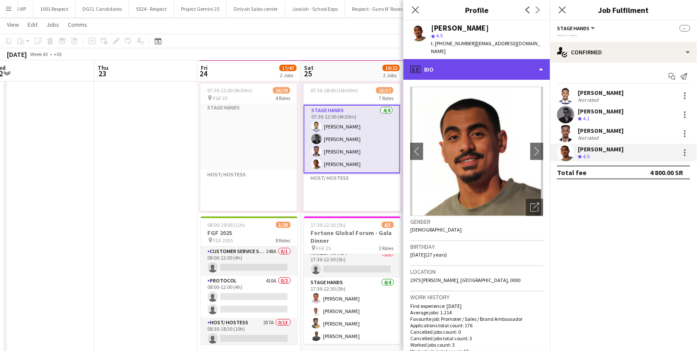
click at [471, 69] on div "profile Bio" at bounding box center [476, 69] width 147 height 21
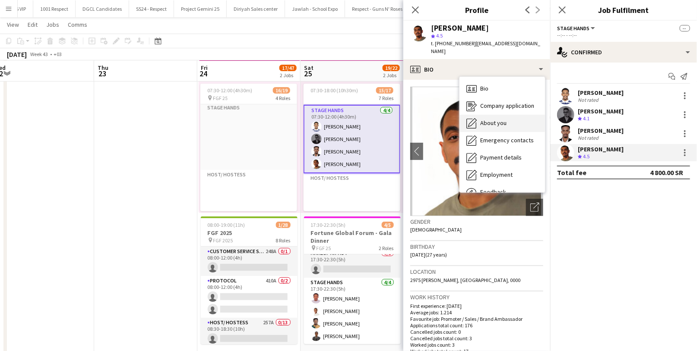
click at [496, 119] on span "About you" at bounding box center [493, 123] width 26 height 8
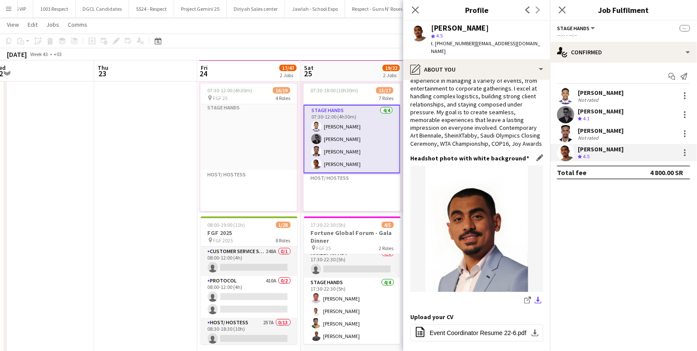
click at [534, 300] on app-icon "download-bottom" at bounding box center [537, 301] width 7 height 8
click at [468, 27] on div "[PERSON_NAME]" at bounding box center [460, 28] width 58 height 8
copy div "[PERSON_NAME]"
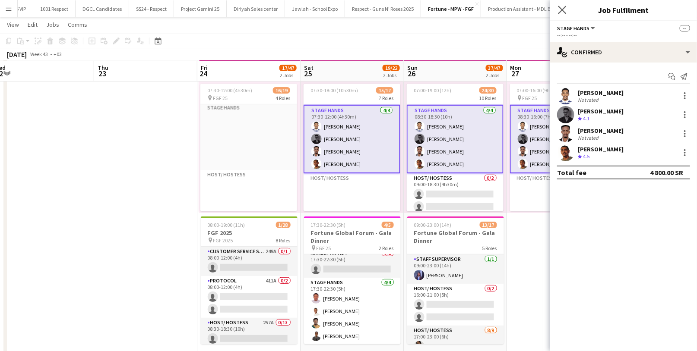
click at [566, 14] on app-icon "Close pop-in" at bounding box center [562, 10] width 13 height 13
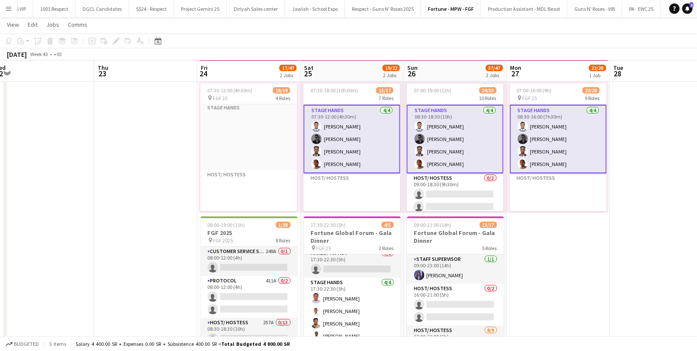
click at [605, 50] on div "October 2025 Week 43 • +03" at bounding box center [348, 54] width 697 height 12
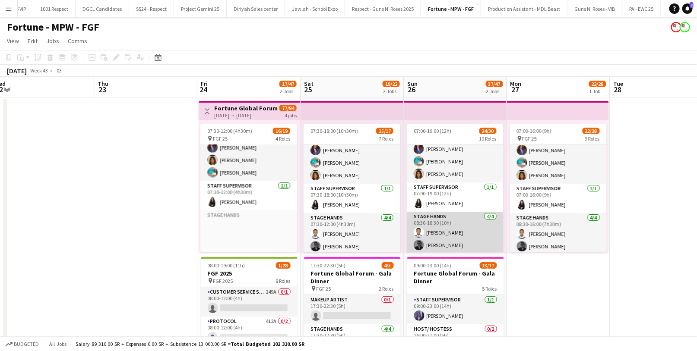
scroll to position [446, 0]
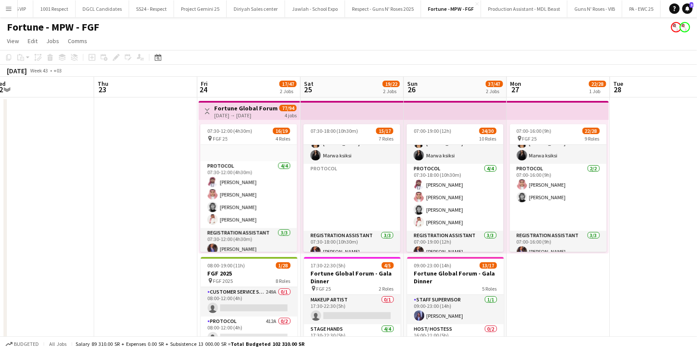
click at [434, 194] on app-card-role "Protocol 4/4 07:30-18:00 (10h30m) Hossam Alanazi Mohammed Albaiz Adnan Shaheen …" at bounding box center [455, 197] width 97 height 67
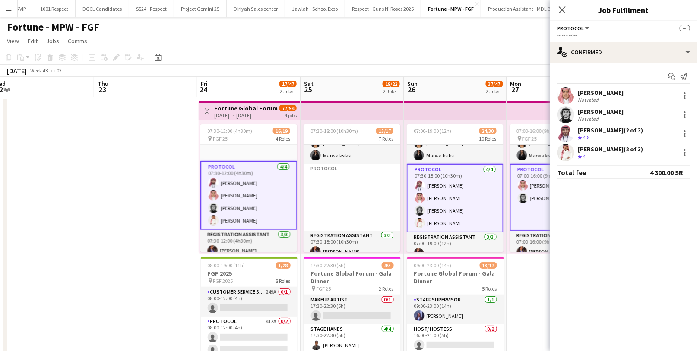
click at [607, 94] on div "[PERSON_NAME]" at bounding box center [601, 93] width 46 height 8
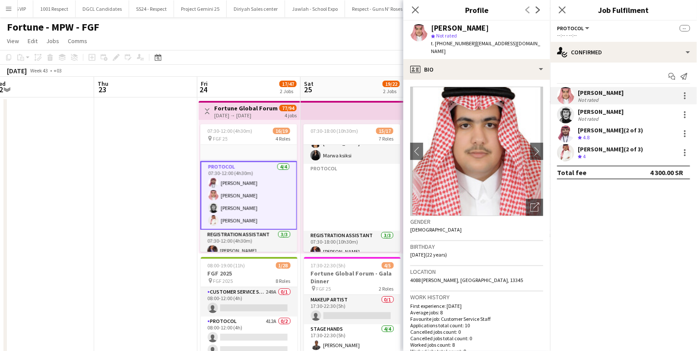
click at [456, 44] on span "t. +966557662016" at bounding box center [453, 43] width 45 height 6
copy span "966557662016"
click at [587, 118] on div "Not rated" at bounding box center [589, 119] width 22 height 6
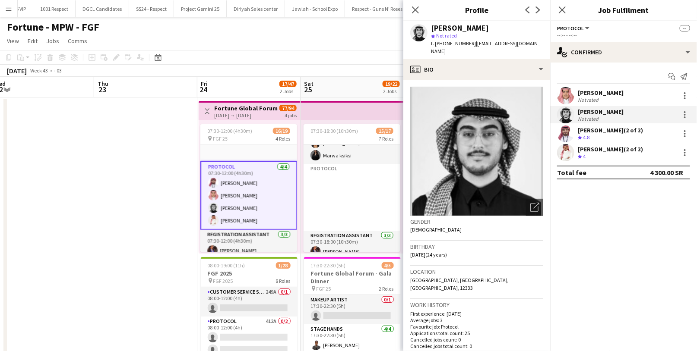
click at [448, 43] on span "t. +966507774322" at bounding box center [453, 43] width 45 height 6
copy span "966507774322"
click at [599, 134] on div "Crew rating 4.8" at bounding box center [610, 137] width 65 height 7
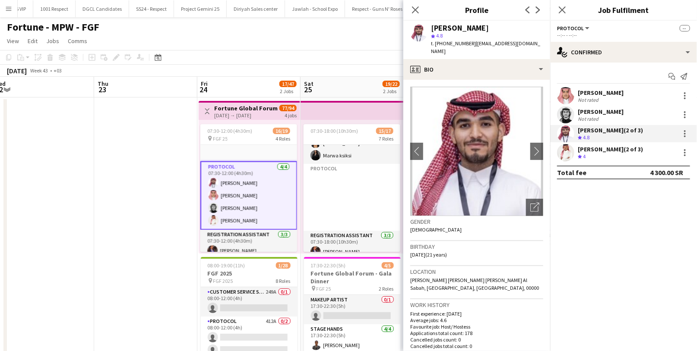
click at [449, 46] on span "t. +966557749408" at bounding box center [453, 43] width 45 height 6
copy span "966557749408"
click at [590, 155] on div "Crew rating 4" at bounding box center [610, 156] width 65 height 7
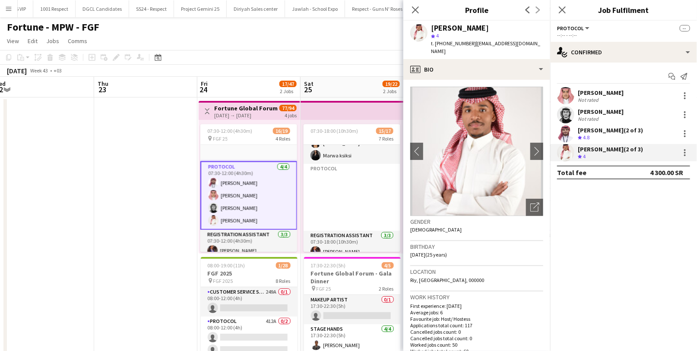
click at [453, 47] on div "t. +966502367328 | ahmaad.ew@gmail.com" at bounding box center [487, 48] width 112 height 16
copy span "966502367328"
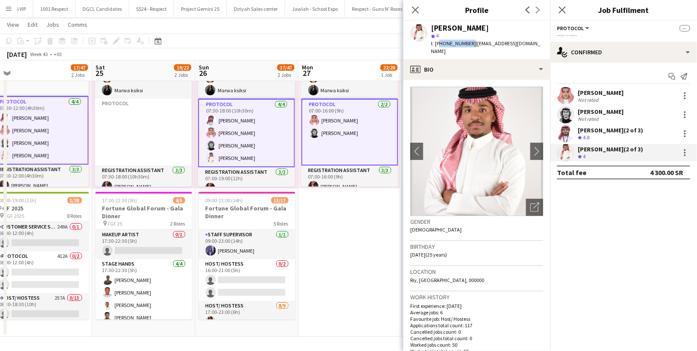
scroll to position [0, 326]
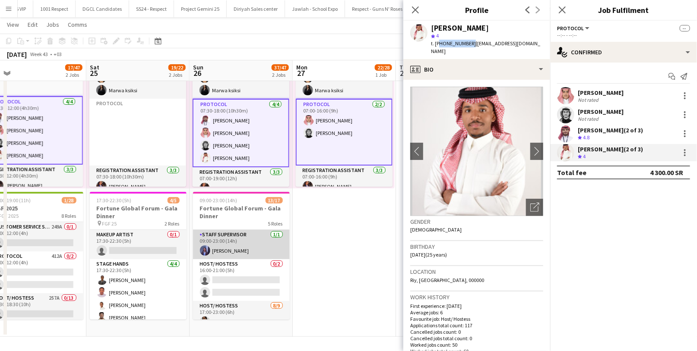
click at [240, 254] on app-card-role "Staff Supervisor 1/1 09:00-23:00 (14h) Maram Ahmed" at bounding box center [241, 244] width 97 height 29
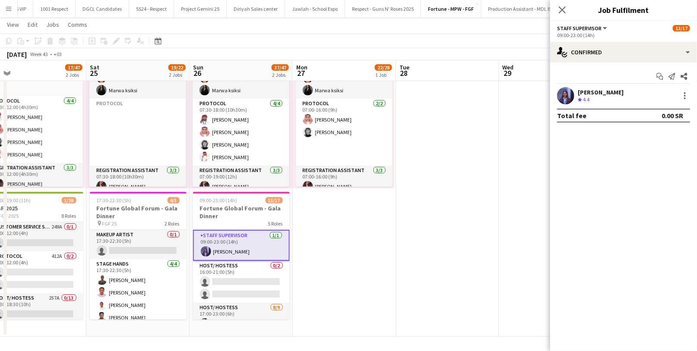
click at [588, 100] on span "4.4" at bounding box center [586, 99] width 6 height 6
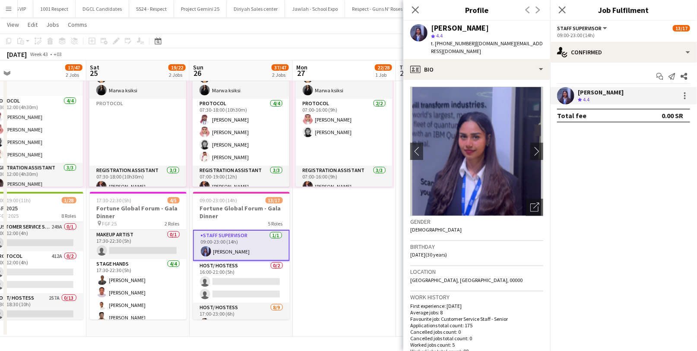
click at [445, 42] on span "t. +9660540208186" at bounding box center [453, 43] width 45 height 6
copy span "9660540208186"
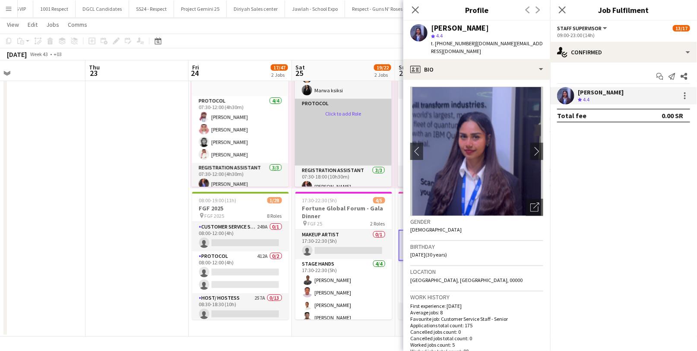
scroll to position [0, 335]
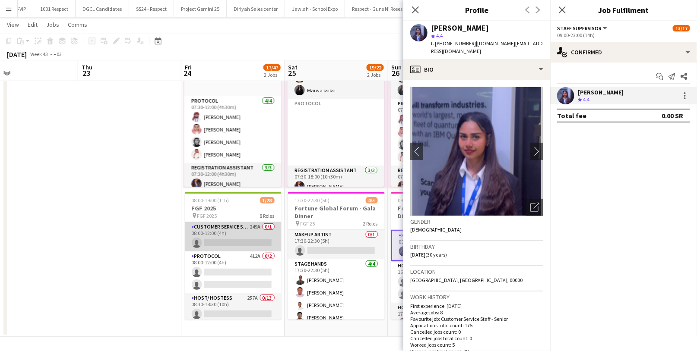
click at [229, 236] on app-card-role "Customer Service Staff 249A 0/1 08:00-12:00 (4h) single-neutral-actions" at bounding box center [233, 236] width 97 height 29
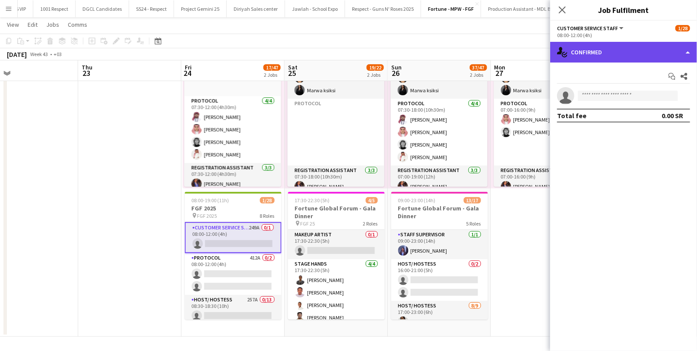
click at [642, 57] on div "single-neutral-actions-check-2 Confirmed" at bounding box center [623, 52] width 147 height 21
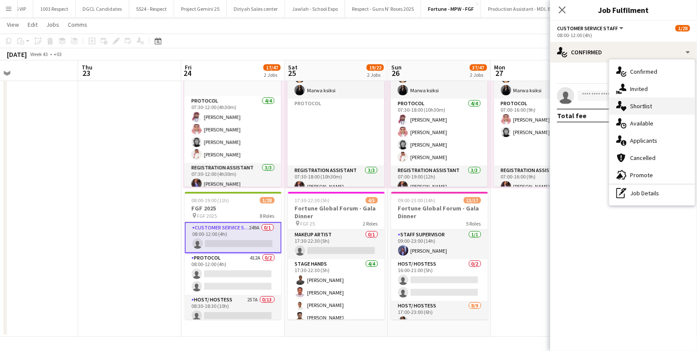
click at [657, 109] on div "single-neutral-actions-heart Shortlist" at bounding box center [651, 106] width 85 height 17
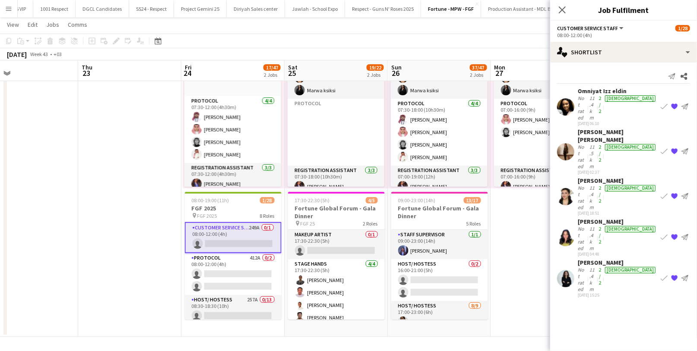
click at [588, 226] on div "Not rated" at bounding box center [583, 239] width 10 height 26
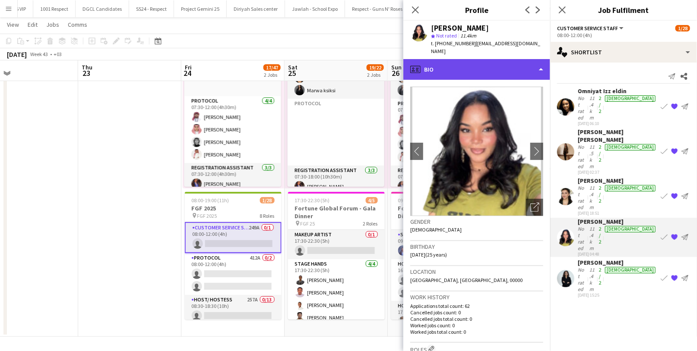
click at [453, 64] on div "profile Bio" at bounding box center [476, 69] width 147 height 21
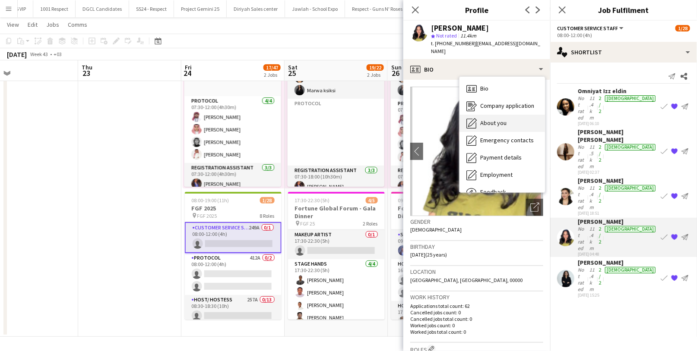
click at [514, 119] on div "About you About you" at bounding box center [501, 123] width 85 height 17
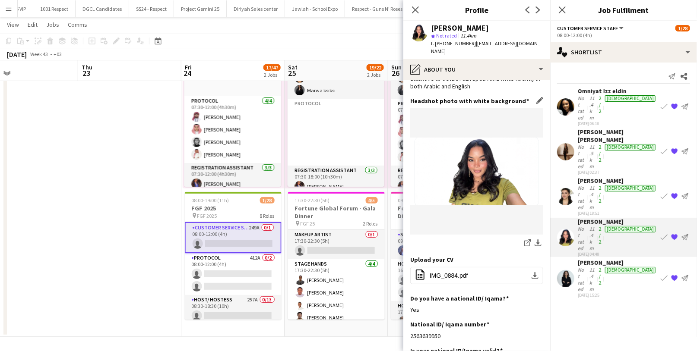
scroll to position [117, 0]
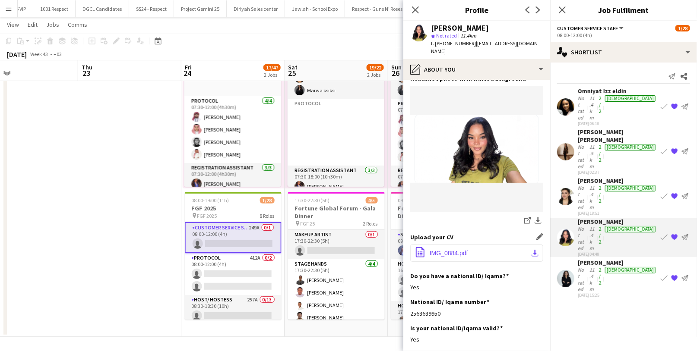
click at [453, 250] on span "IMG_0884.pdf" at bounding box center [449, 253] width 38 height 7
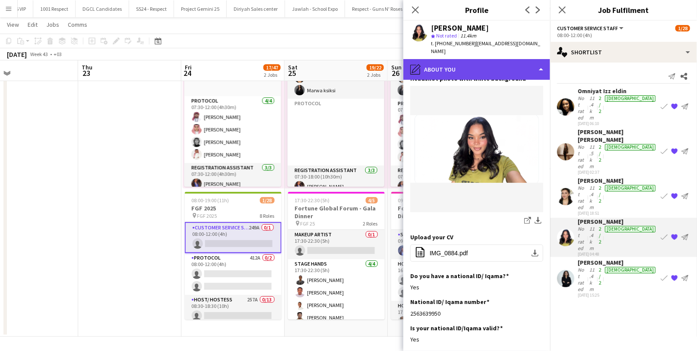
click at [461, 59] on div "pencil4 About you" at bounding box center [476, 69] width 147 height 21
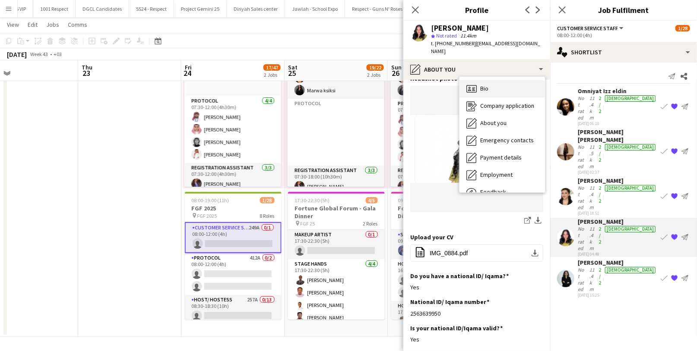
click at [482, 80] on div "Bio Bio" at bounding box center [501, 88] width 85 height 17
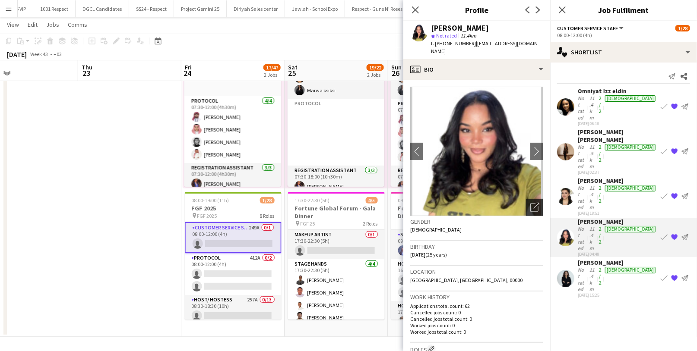
click at [530, 203] on icon "Open photos pop-in" at bounding box center [534, 207] width 9 height 9
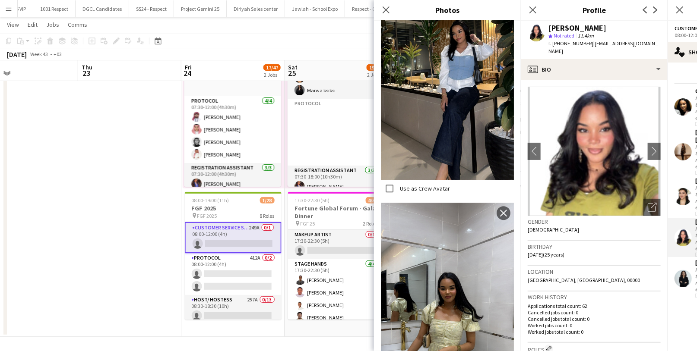
scroll to position [1182, 0]
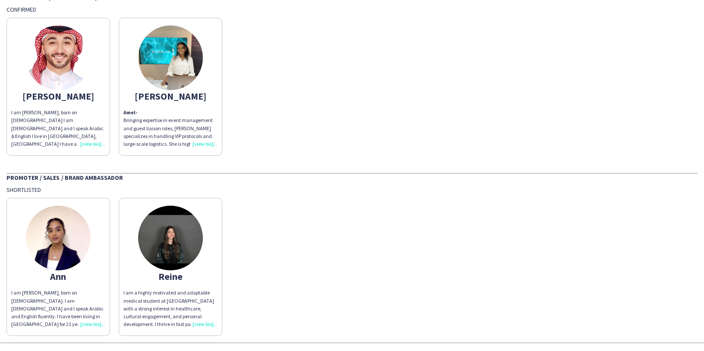
scroll to position [103, 0]
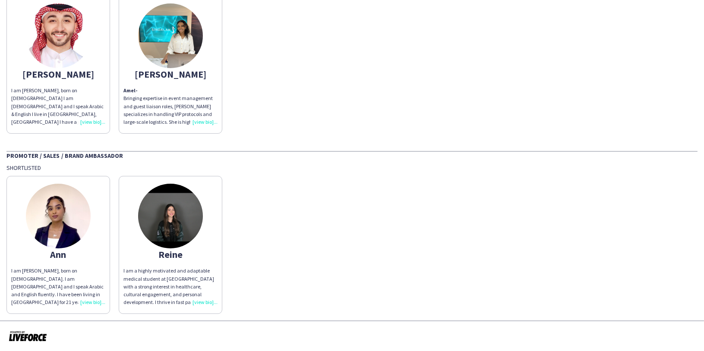
click at [73, 220] on img at bounding box center [58, 216] width 65 height 65
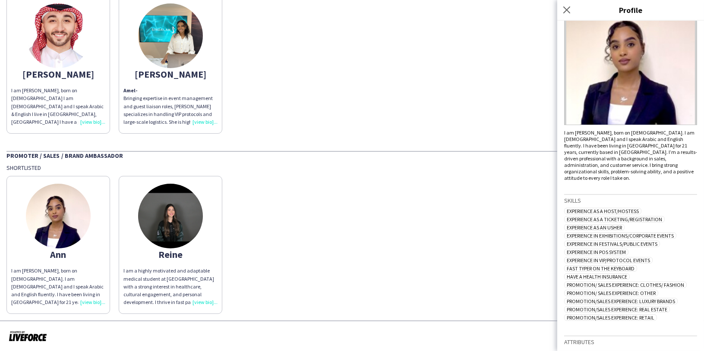
scroll to position [91, 0]
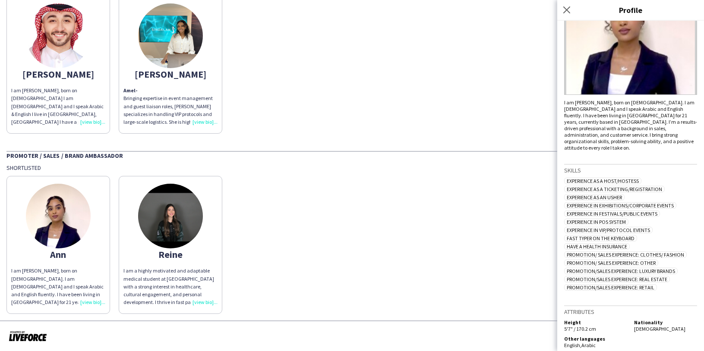
click at [187, 206] on img at bounding box center [170, 216] width 65 height 65
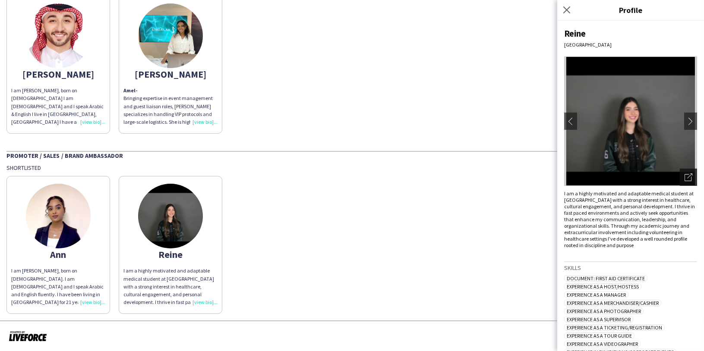
click at [685, 179] on icon "Open photos pop-in" at bounding box center [689, 178] width 8 height 8
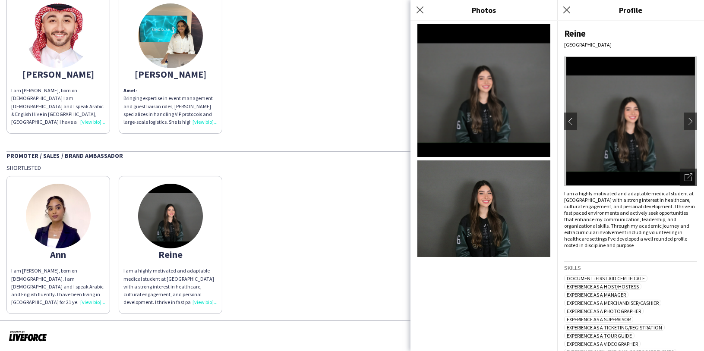
click at [615, 238] on div "I am a highly motivated and adaptable medical student at Alfaisal University wi…" at bounding box center [630, 219] width 133 height 58
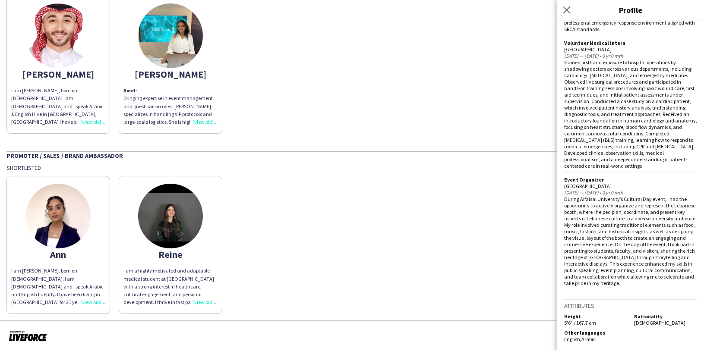
scroll to position [835, 0]
click at [37, 210] on img at bounding box center [58, 216] width 65 height 65
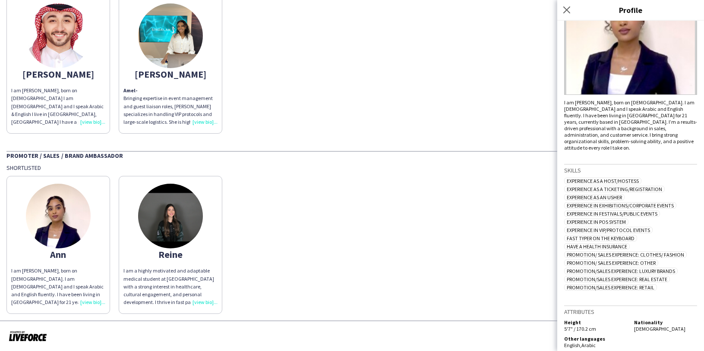
scroll to position [0, 0]
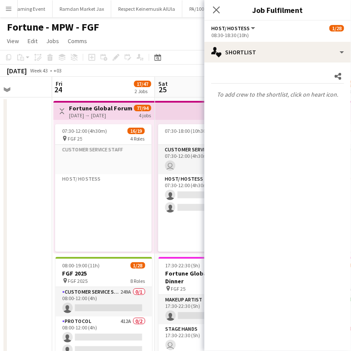
scroll to position [74, 0]
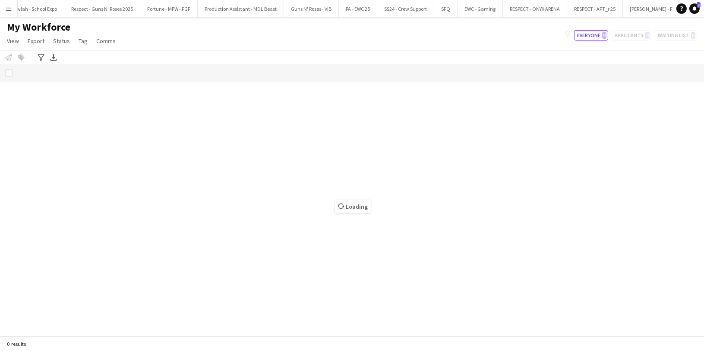
scroll to position [0, 1567]
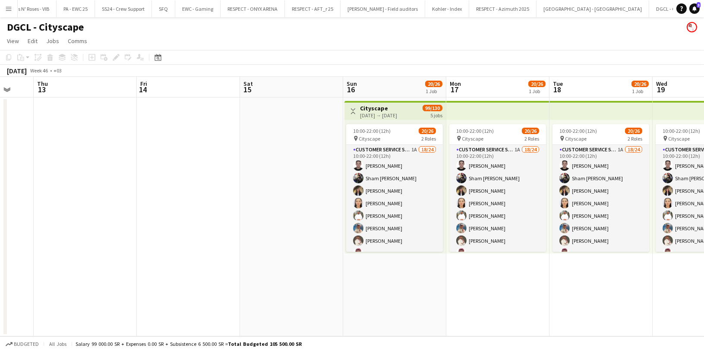
scroll to position [0, 280]
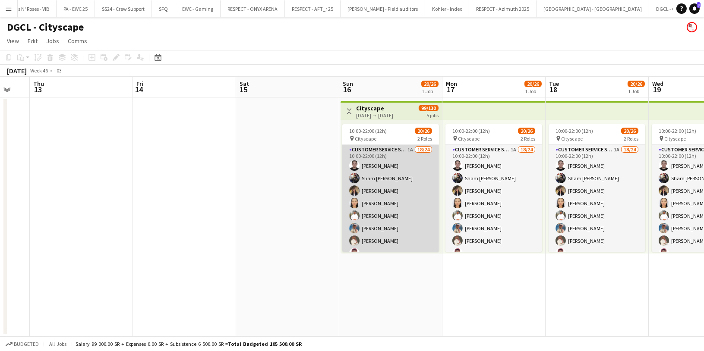
click at [379, 160] on app-card-role "Customer Service Staff 1A 18/24 10:00-22:00 (12h) Mohammad Harb Sham Almaghrabi…" at bounding box center [390, 303] width 97 height 317
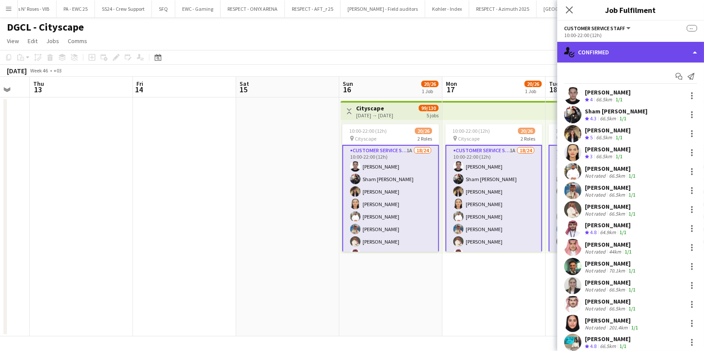
click at [618, 52] on div "single-neutral-actions-check-2 Confirmed" at bounding box center [630, 52] width 147 height 21
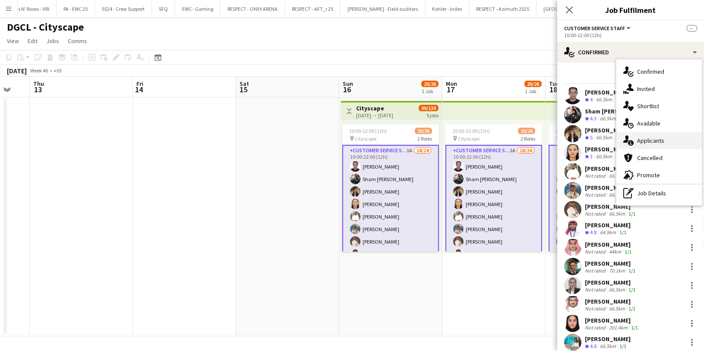
click at [652, 139] on span "Applicants" at bounding box center [650, 141] width 27 height 8
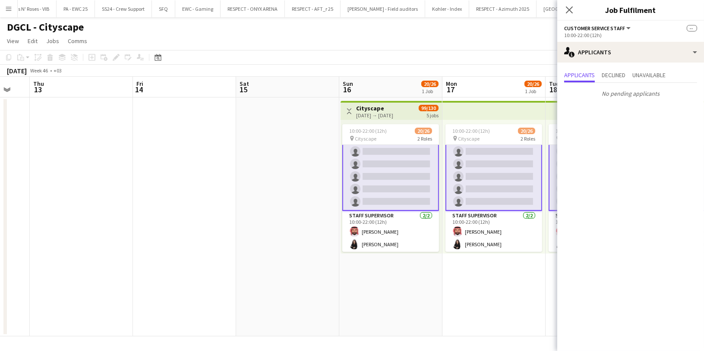
scroll to position [200, 0]
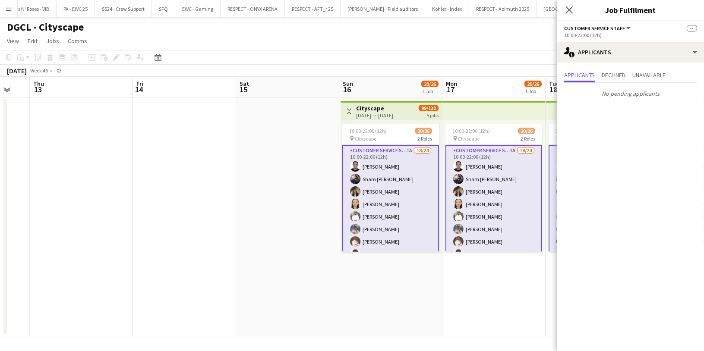
click at [315, 231] on app-date-cell at bounding box center [287, 217] width 103 height 239
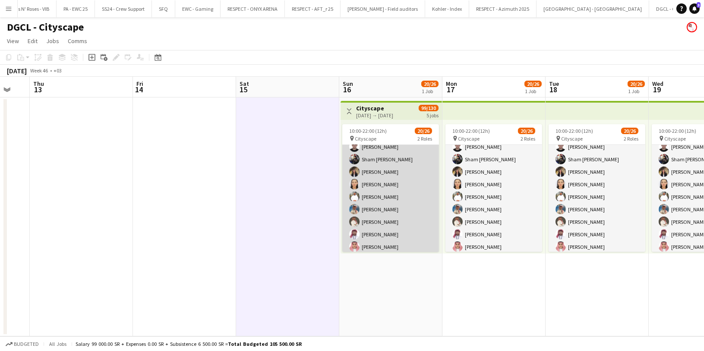
scroll to position [46, 0]
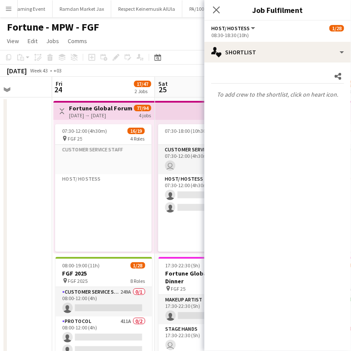
scroll to position [74, 0]
